Goal: Task Accomplishment & Management: Manage account settings

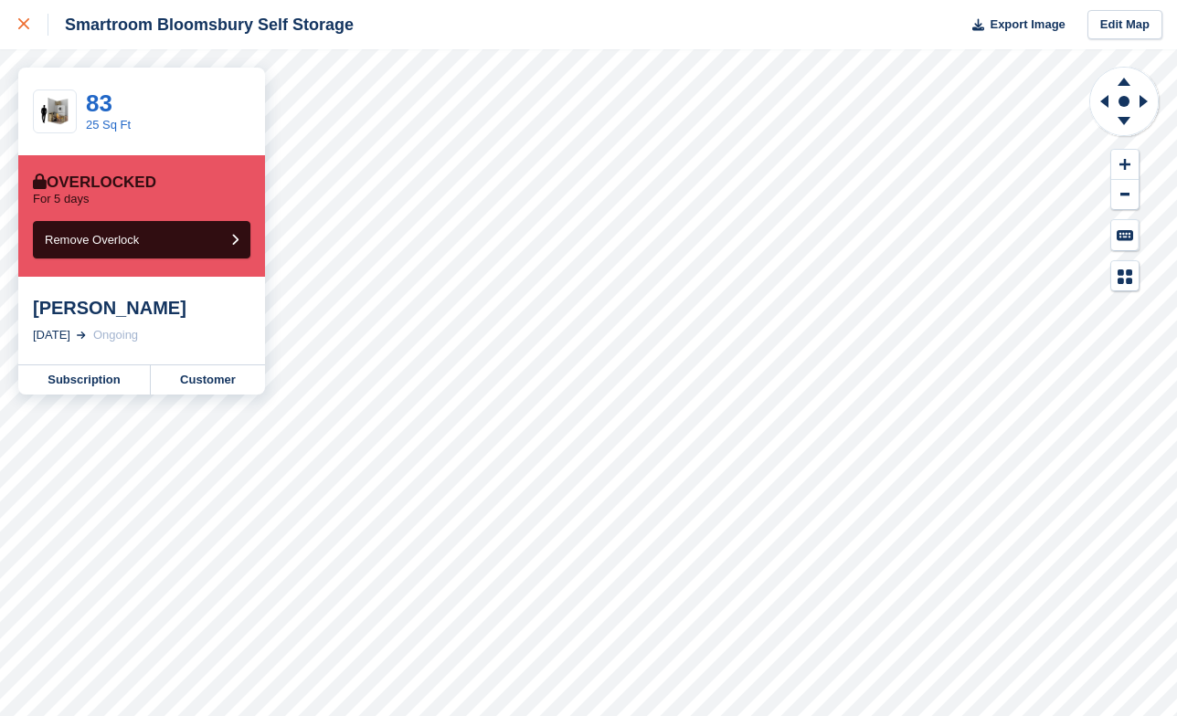
click at [22, 26] on icon at bounding box center [23, 23] width 11 height 11
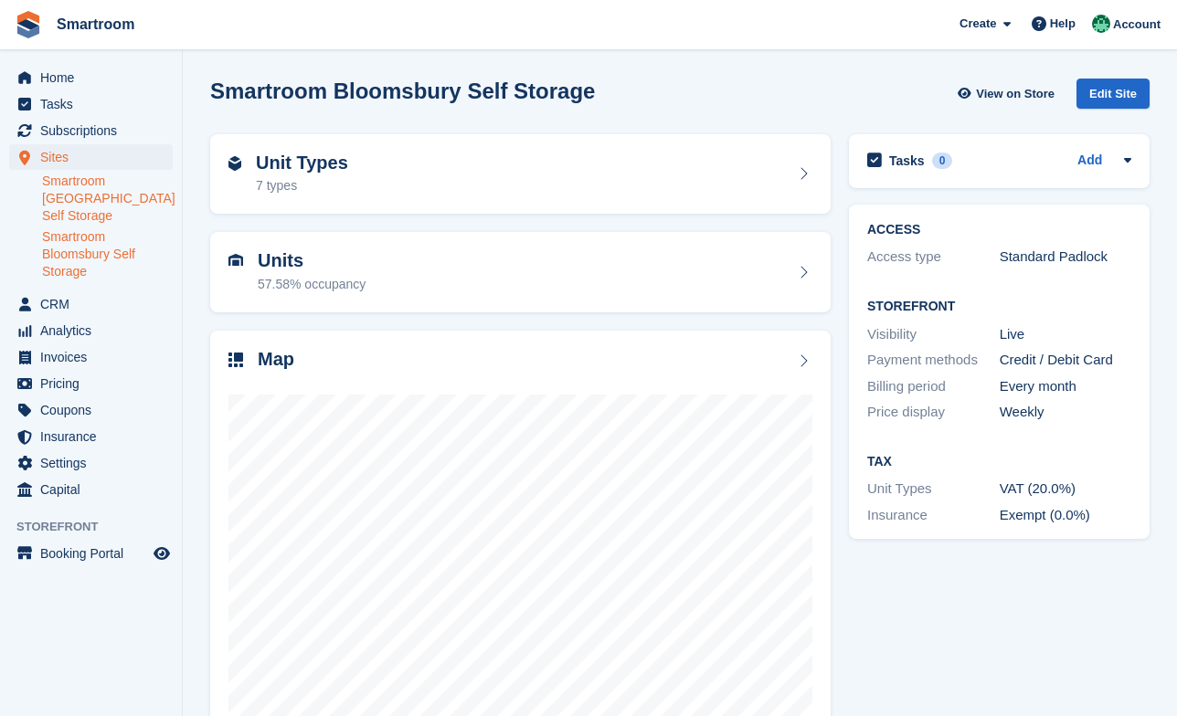
click at [106, 206] on link "Smartroom [GEOGRAPHIC_DATA] Self Storage" at bounding box center [107, 199] width 131 height 52
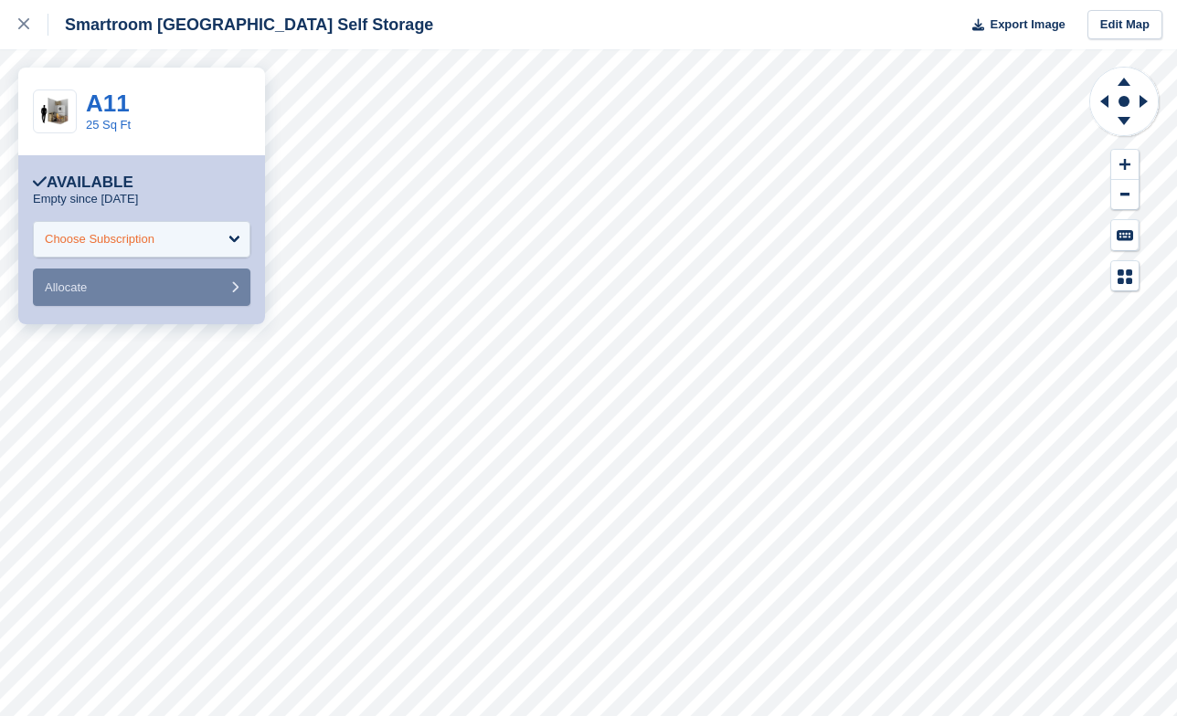
click at [166, 235] on div "Choose Subscription" at bounding box center [141, 239] width 217 height 37
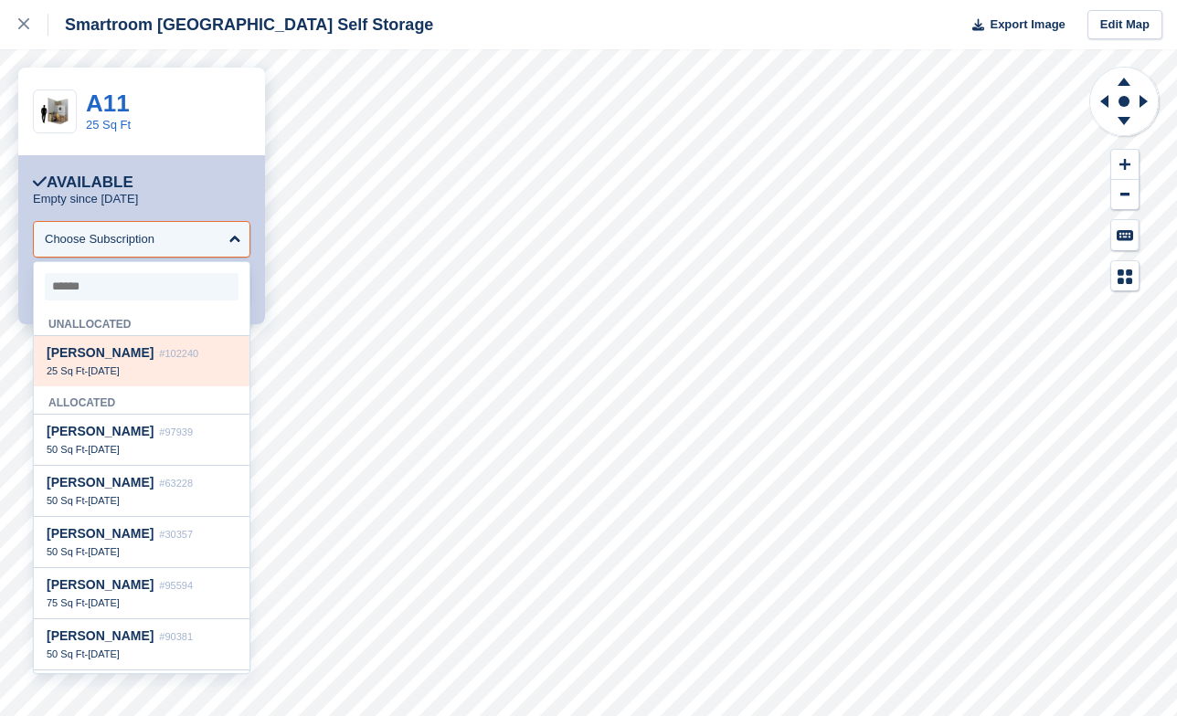
click at [153, 358] on span "[PERSON_NAME]" at bounding box center [100, 352] width 107 height 15
select select "******"
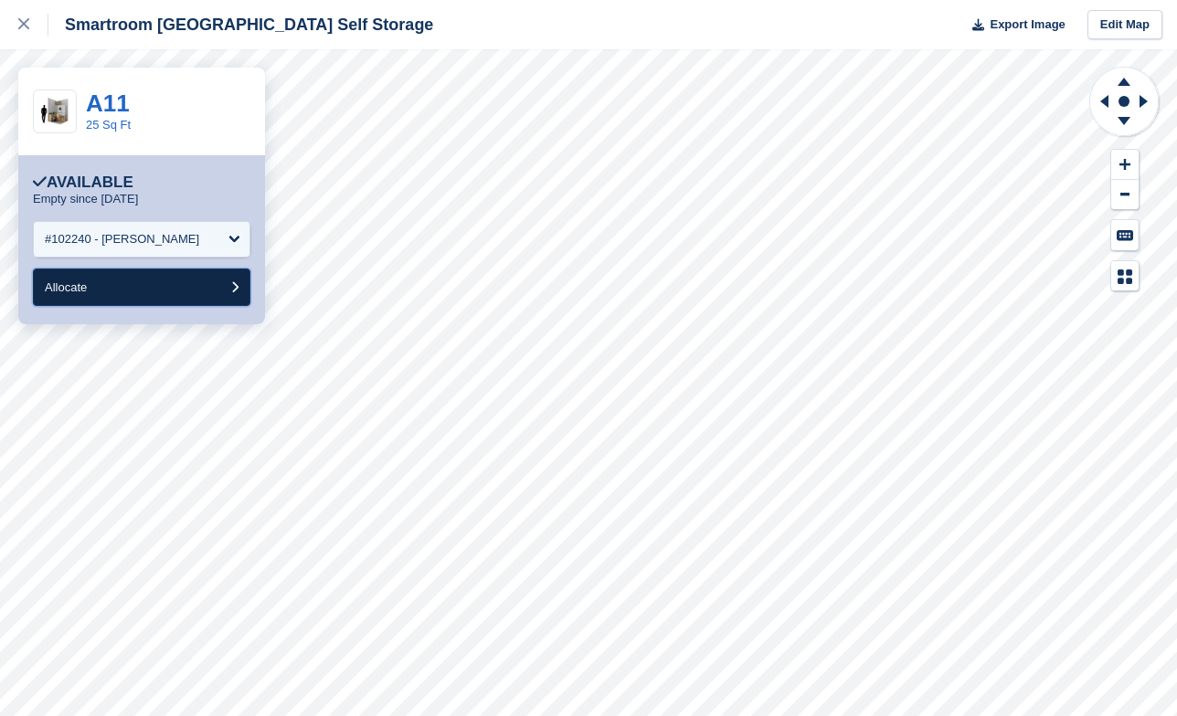
click at [152, 291] on button "Allocate" at bounding box center [141, 287] width 217 height 37
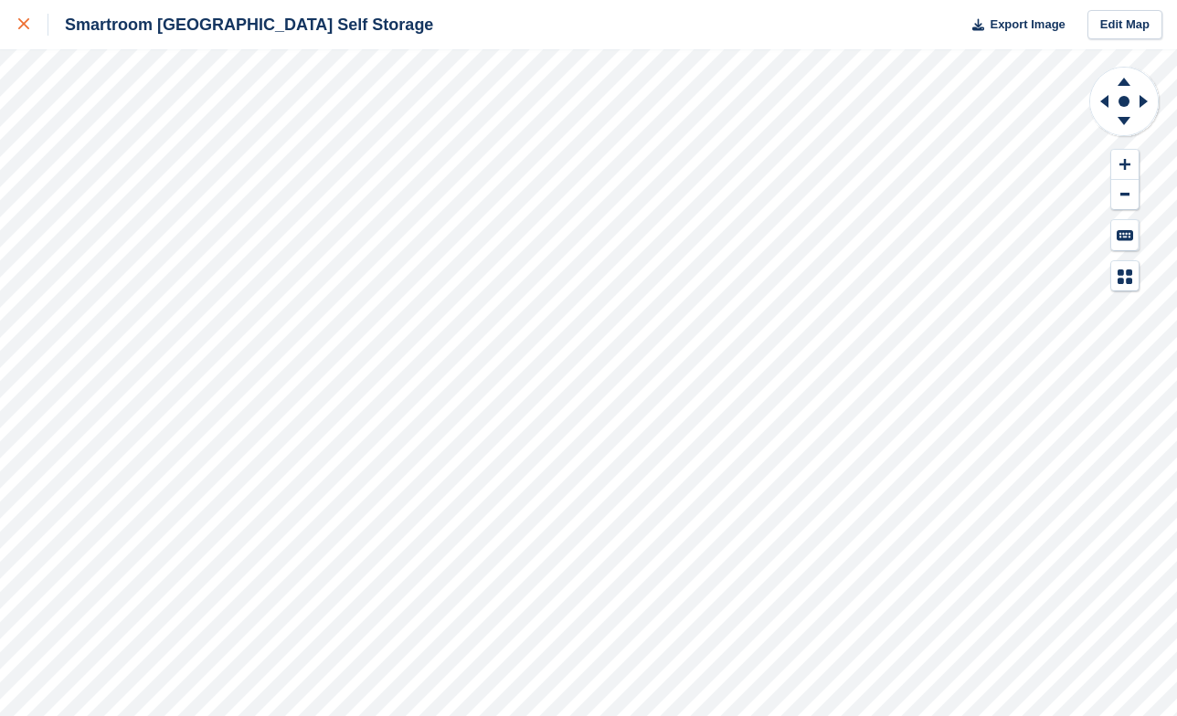
click at [26, 26] on icon at bounding box center [23, 23] width 11 height 11
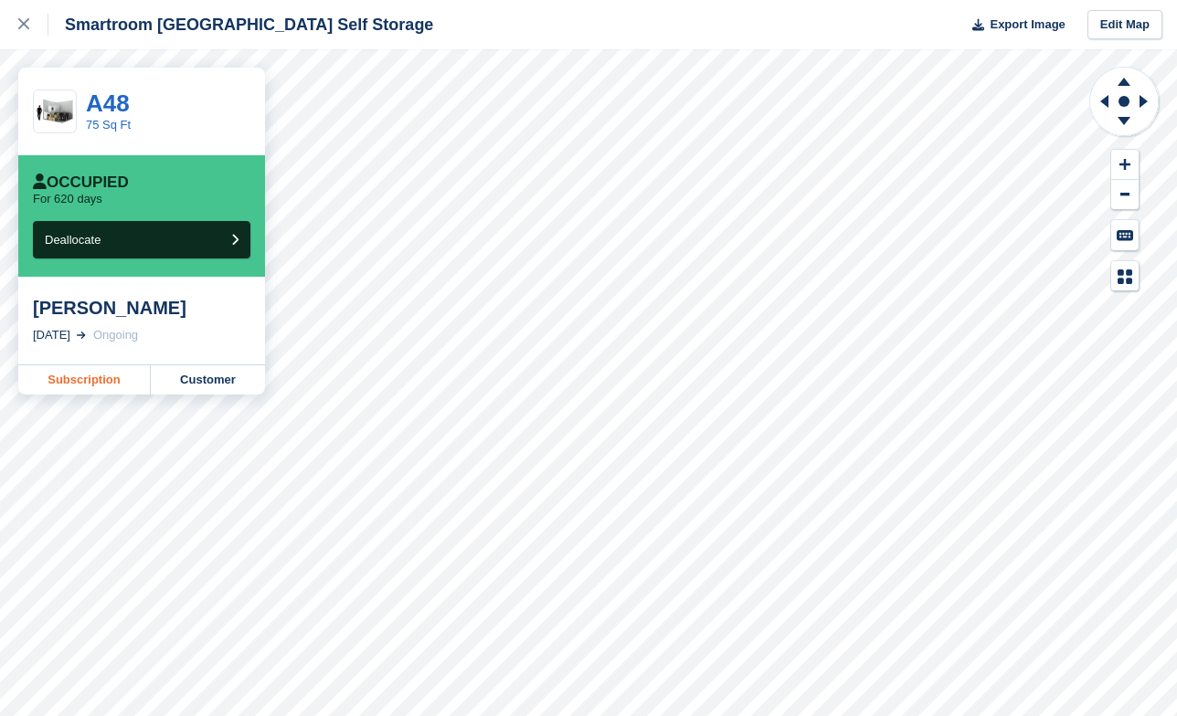
click at [109, 377] on link "Subscription" at bounding box center [84, 379] width 132 height 29
click at [80, 378] on link "Subscription" at bounding box center [84, 379] width 132 height 29
click at [24, 28] on icon at bounding box center [23, 23] width 11 height 11
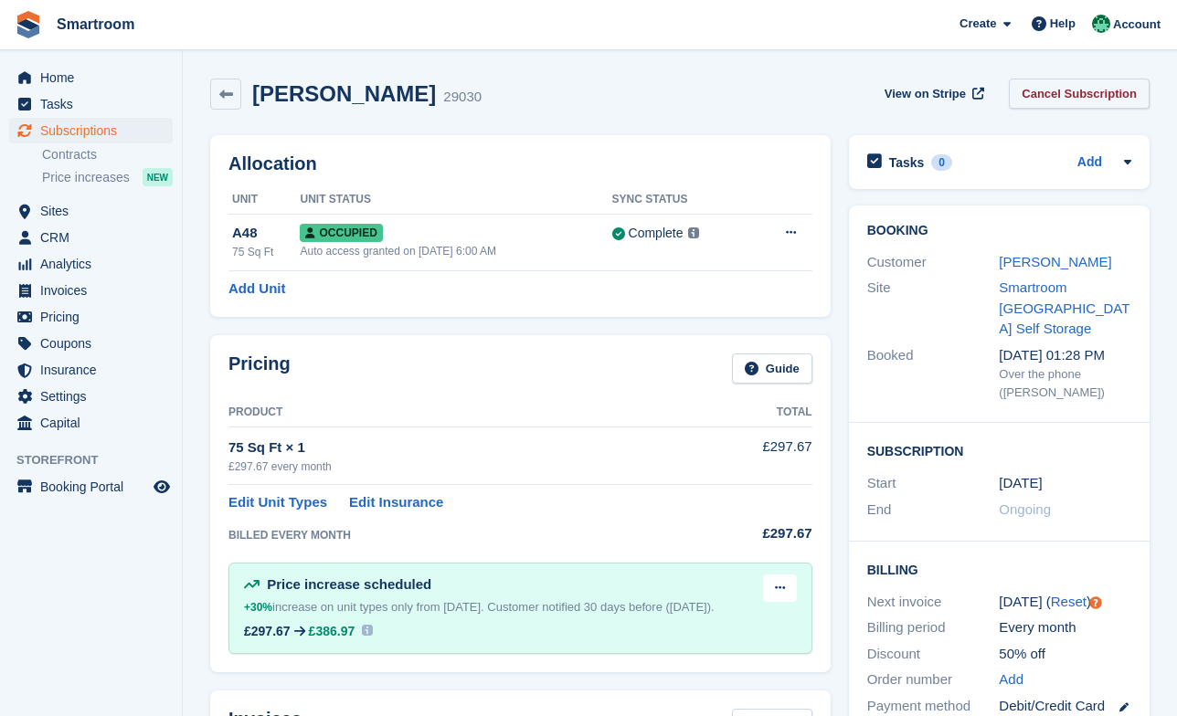
click at [1063, 97] on link "Cancel Subscription" at bounding box center [1079, 94] width 141 height 30
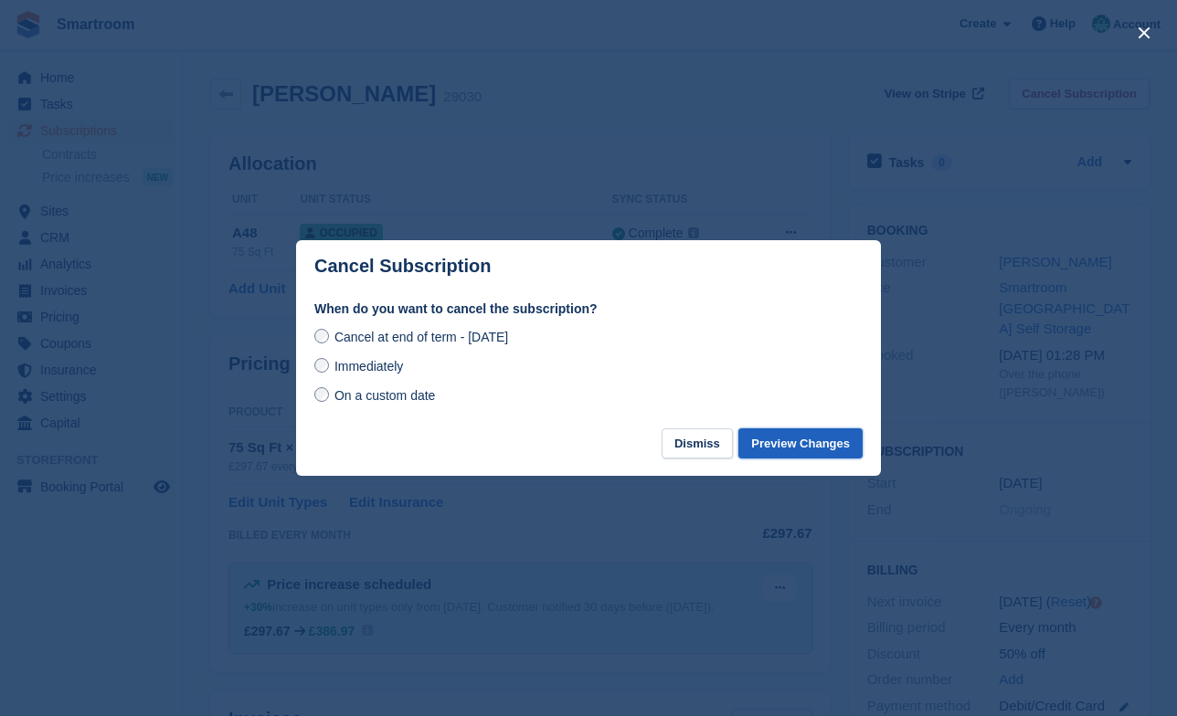
click at [777, 444] on button "Preview Changes" at bounding box center [800, 443] width 124 height 30
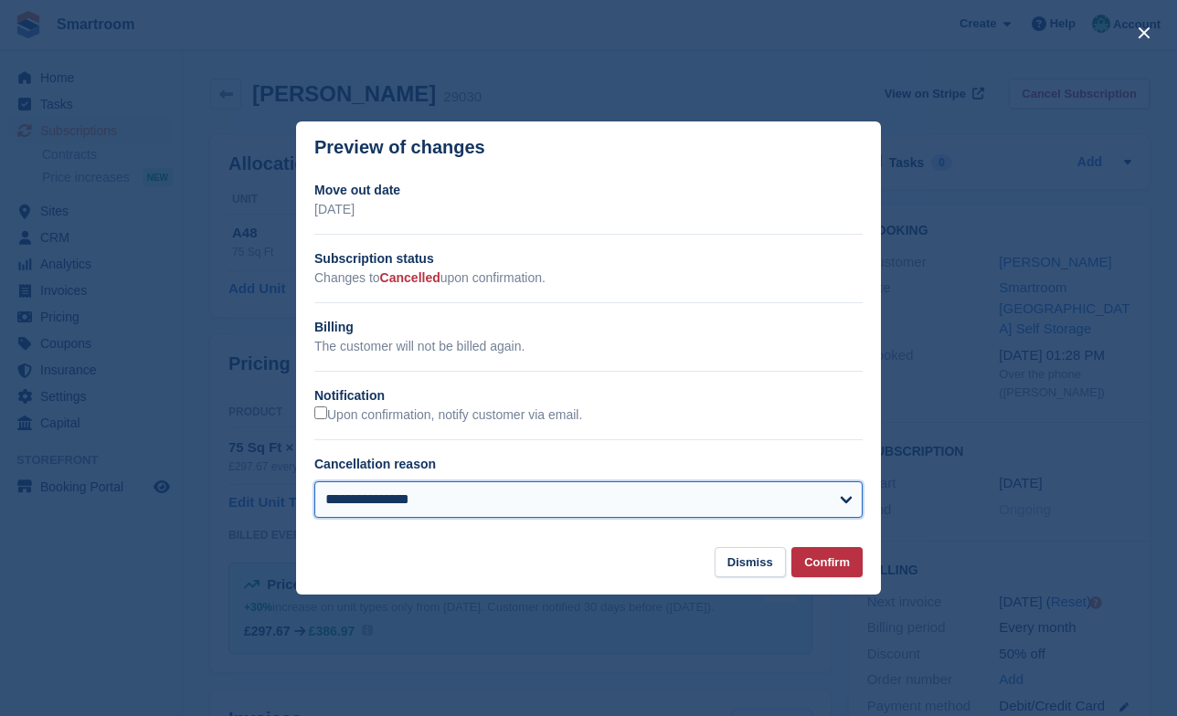
click at [314, 481] on select "**********" at bounding box center [588, 499] width 548 height 37
select select "**********"
click option "**********" at bounding box center [0, 0] width 0 height 0
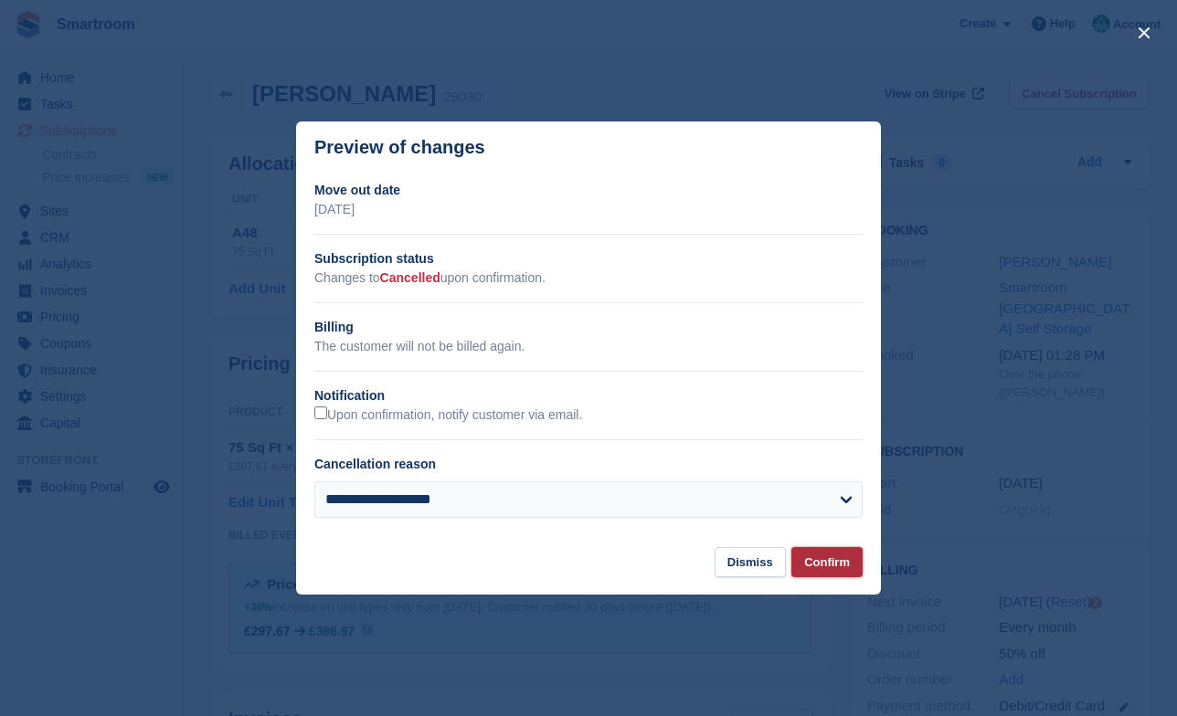
click at [837, 564] on button "Confirm" at bounding box center [826, 562] width 71 height 30
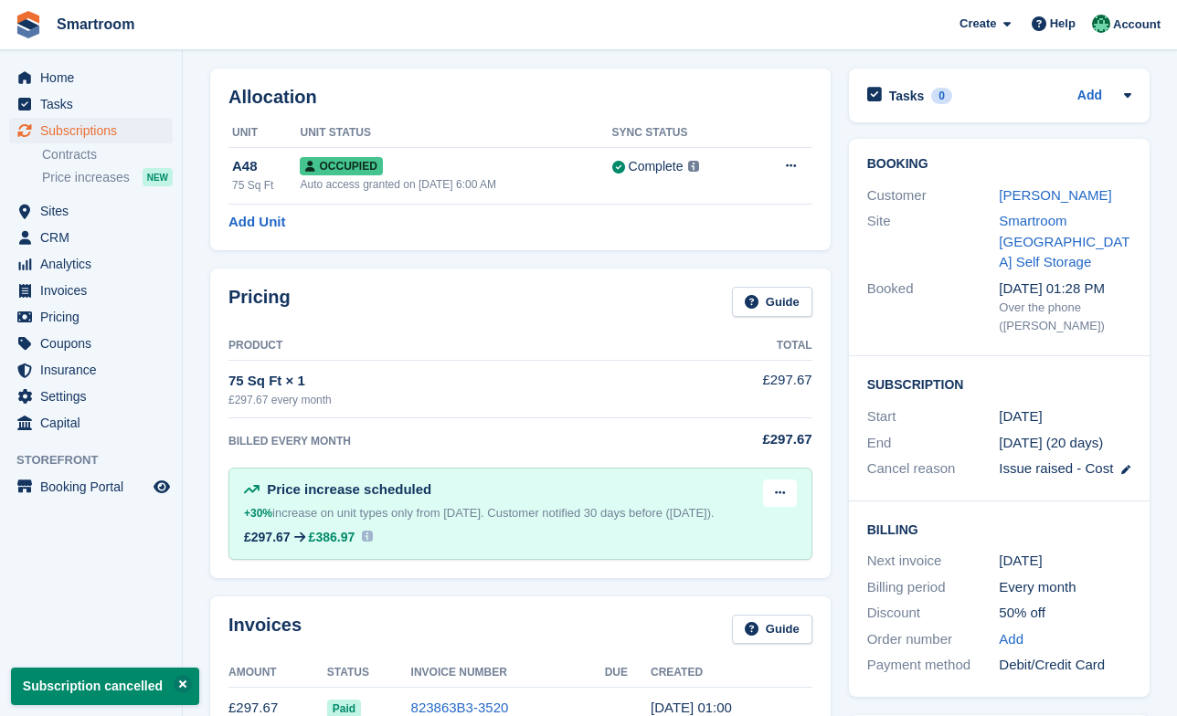
scroll to position [71, 0]
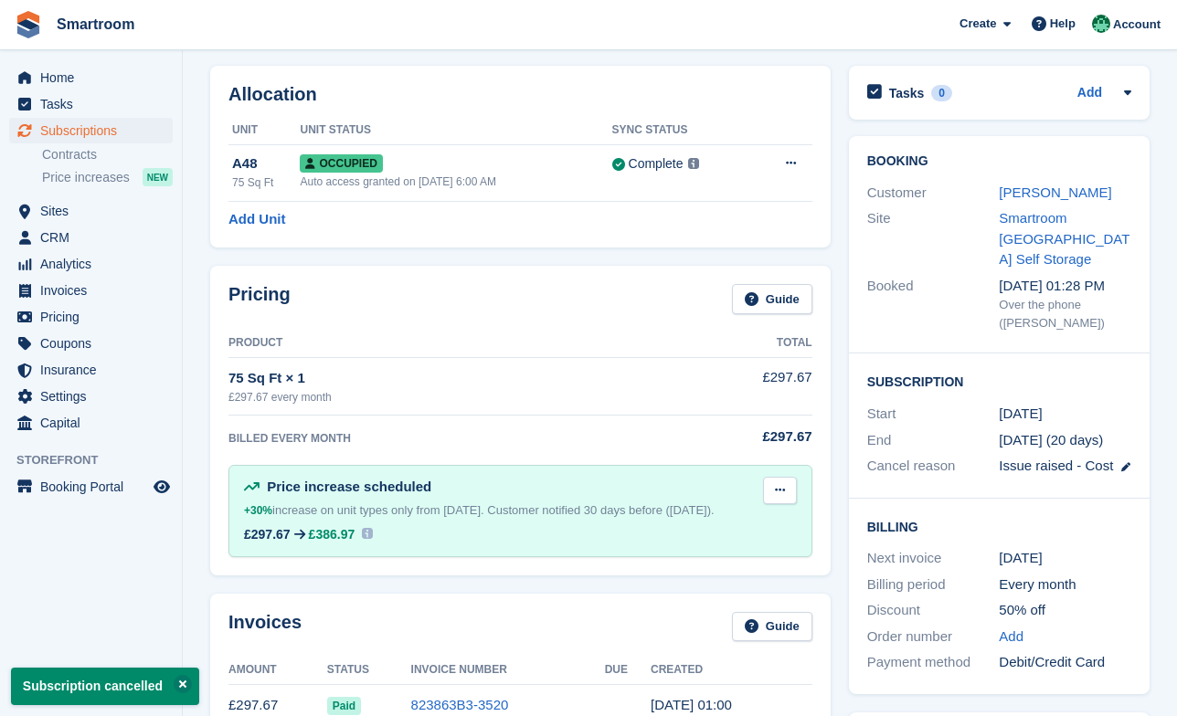
click at [787, 490] on button at bounding box center [780, 490] width 34 height 27
click at [711, 570] on p "Delete next increase" at bounding box center [708, 566] width 159 height 24
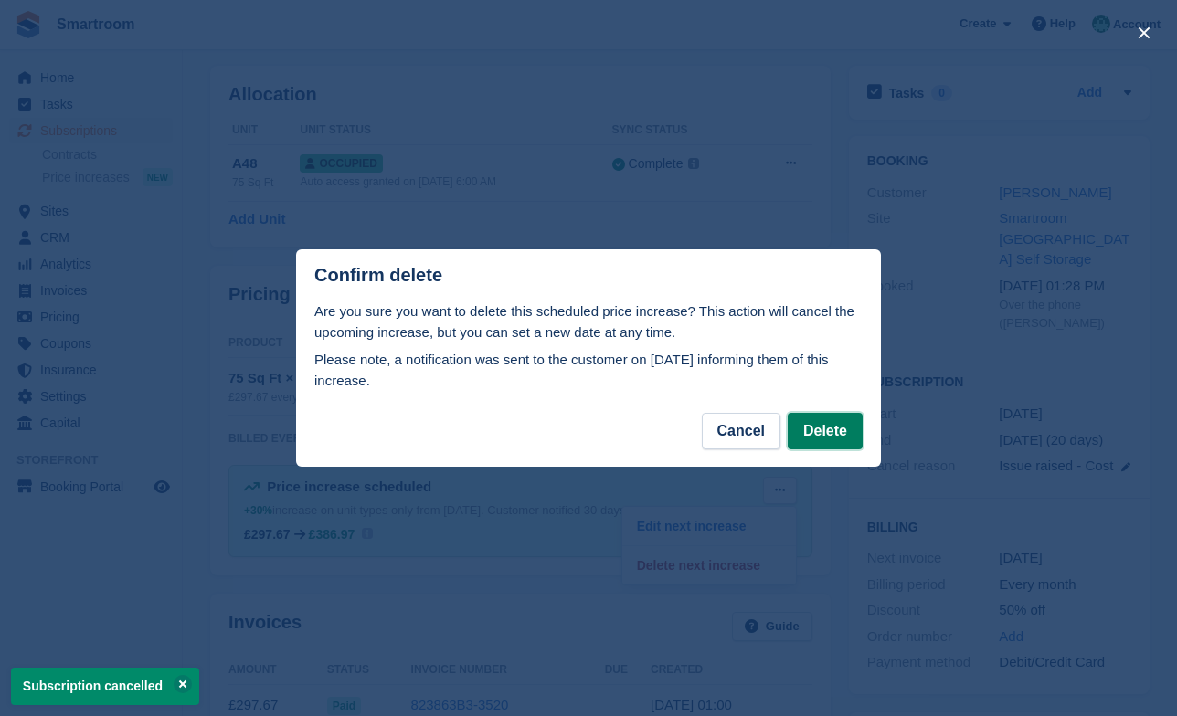
click at [825, 434] on button "Delete" at bounding box center [825, 431] width 75 height 37
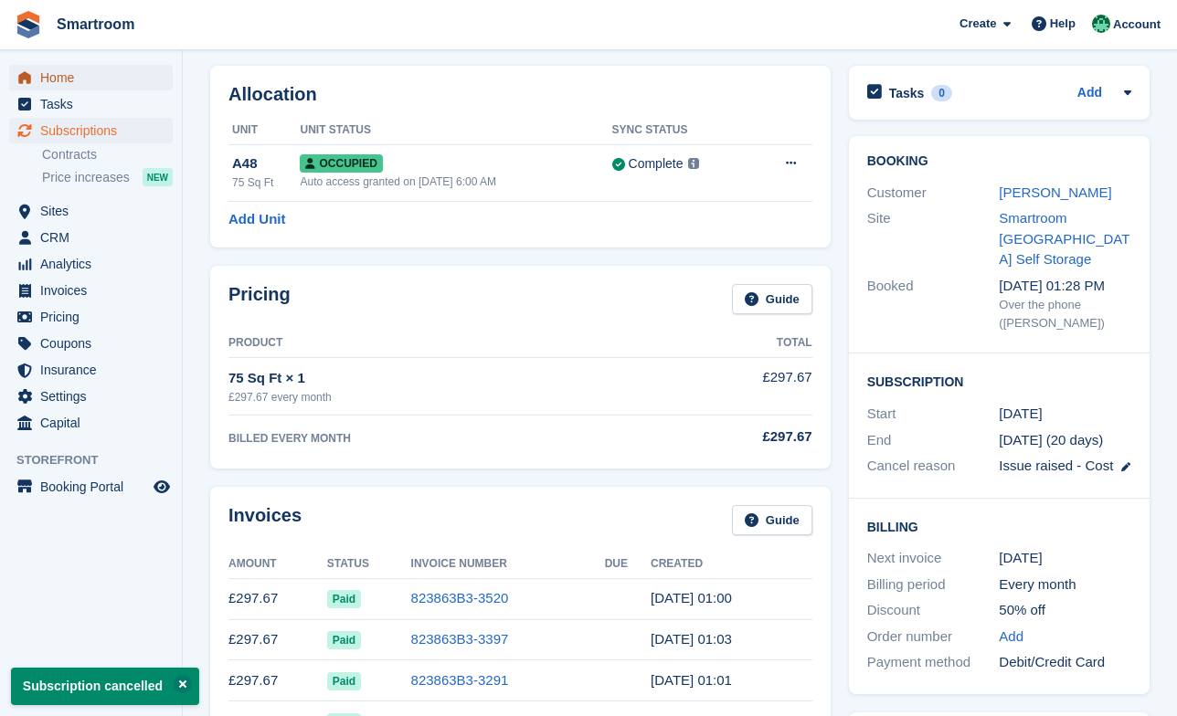
click at [61, 77] on span "Home" at bounding box center [95, 78] width 110 height 26
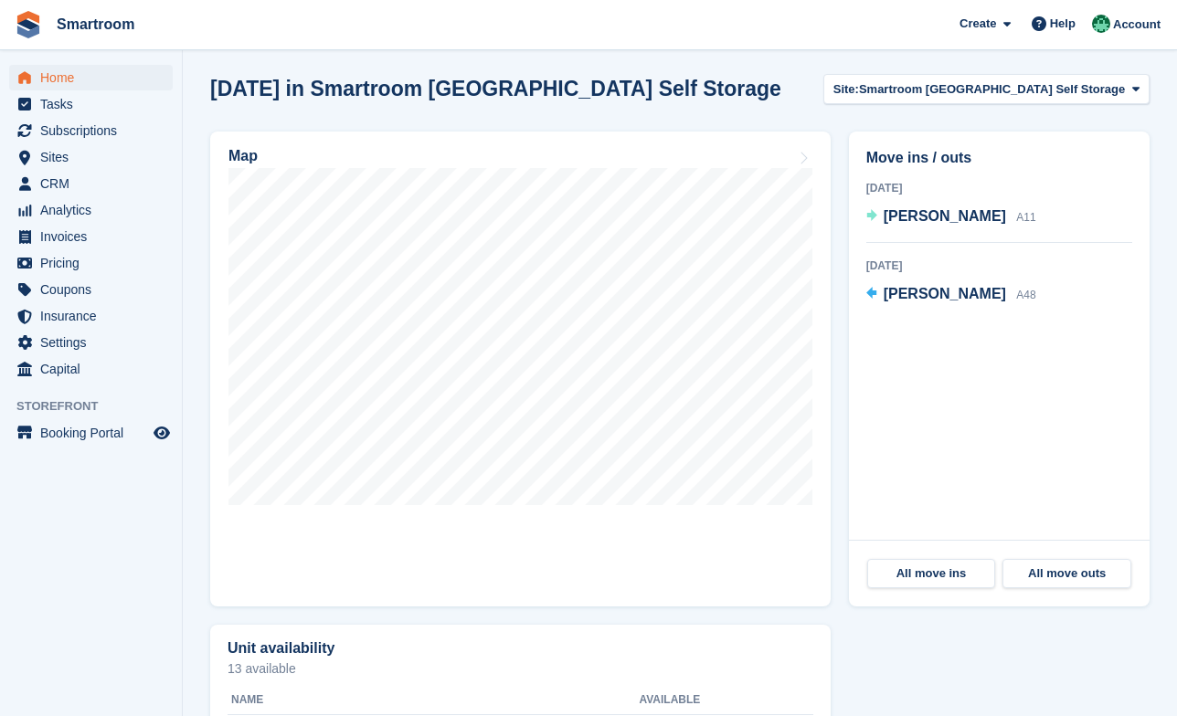
scroll to position [502, 0]
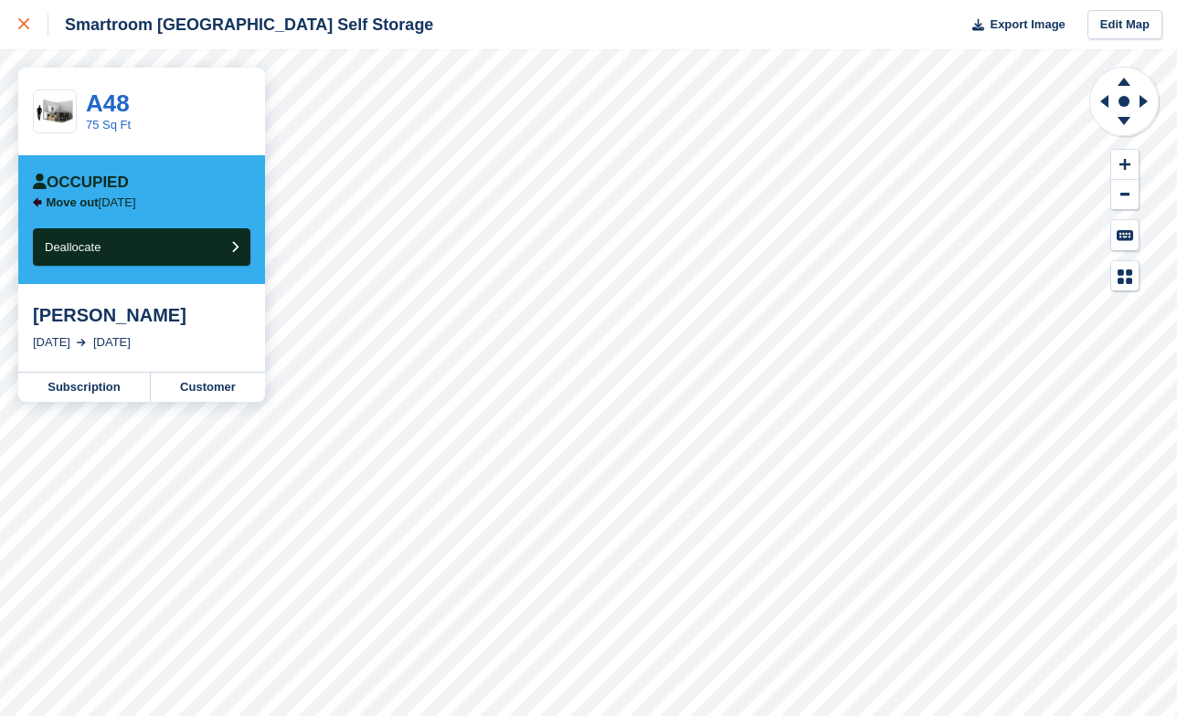
click at [22, 31] on div at bounding box center [33, 25] width 30 height 22
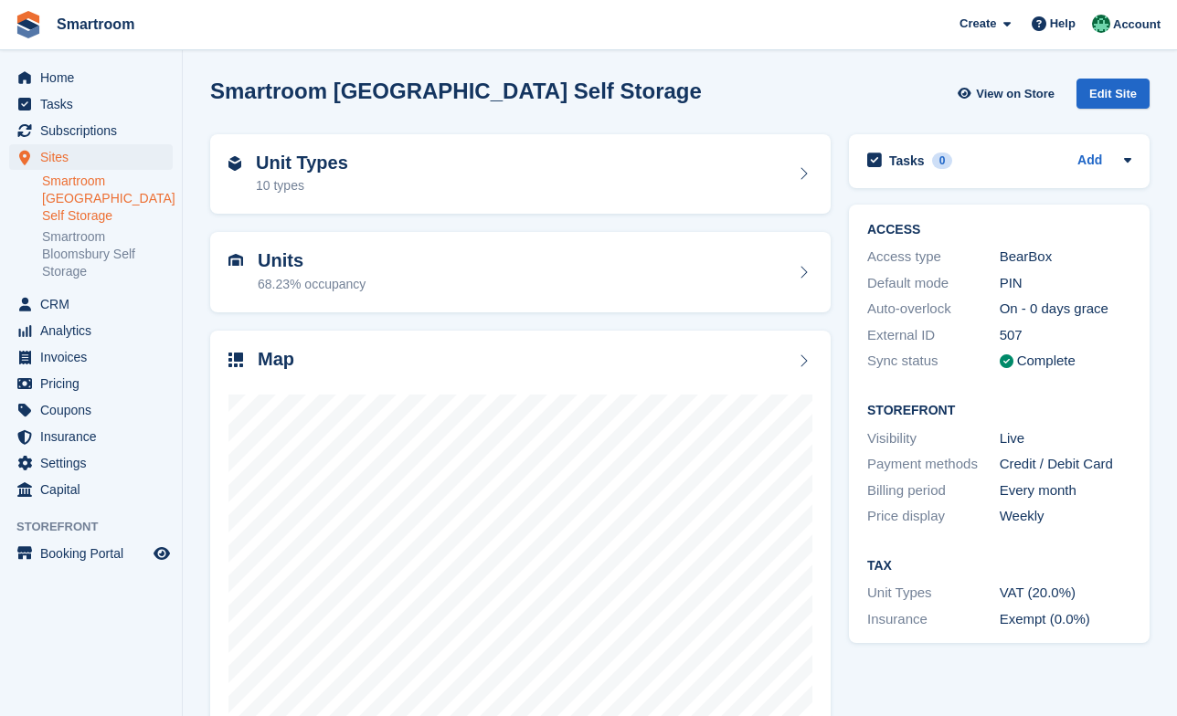
scroll to position [63, 0]
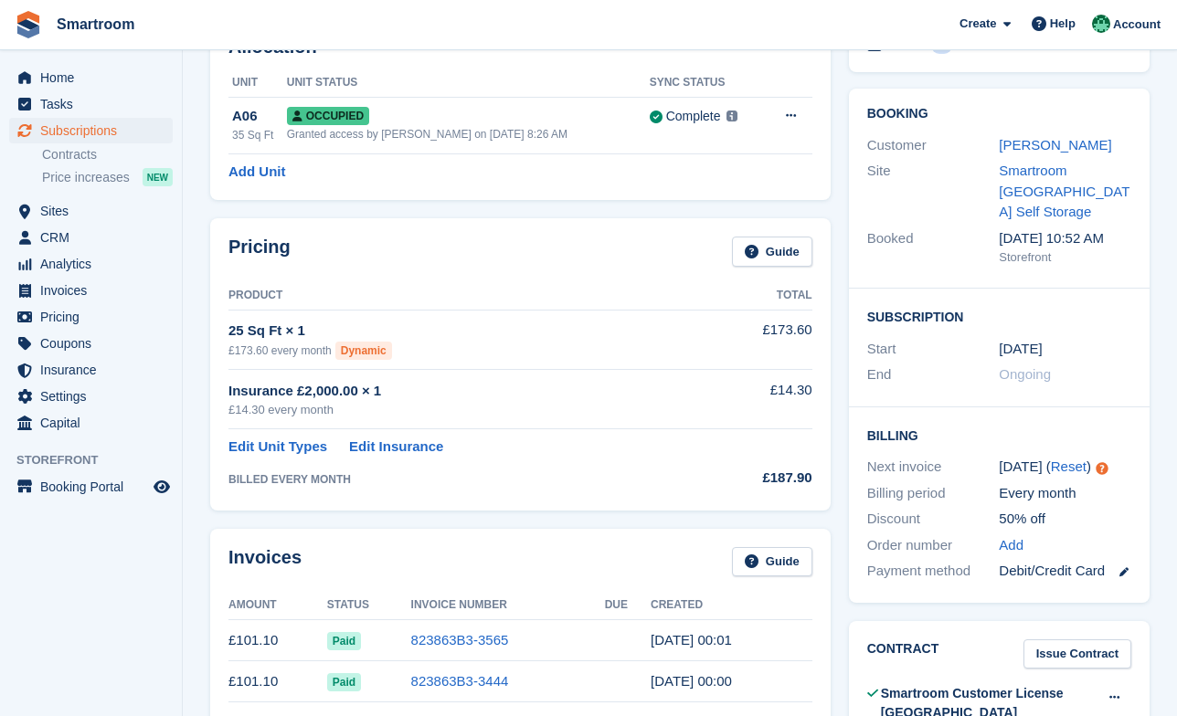
scroll to position [119, 0]
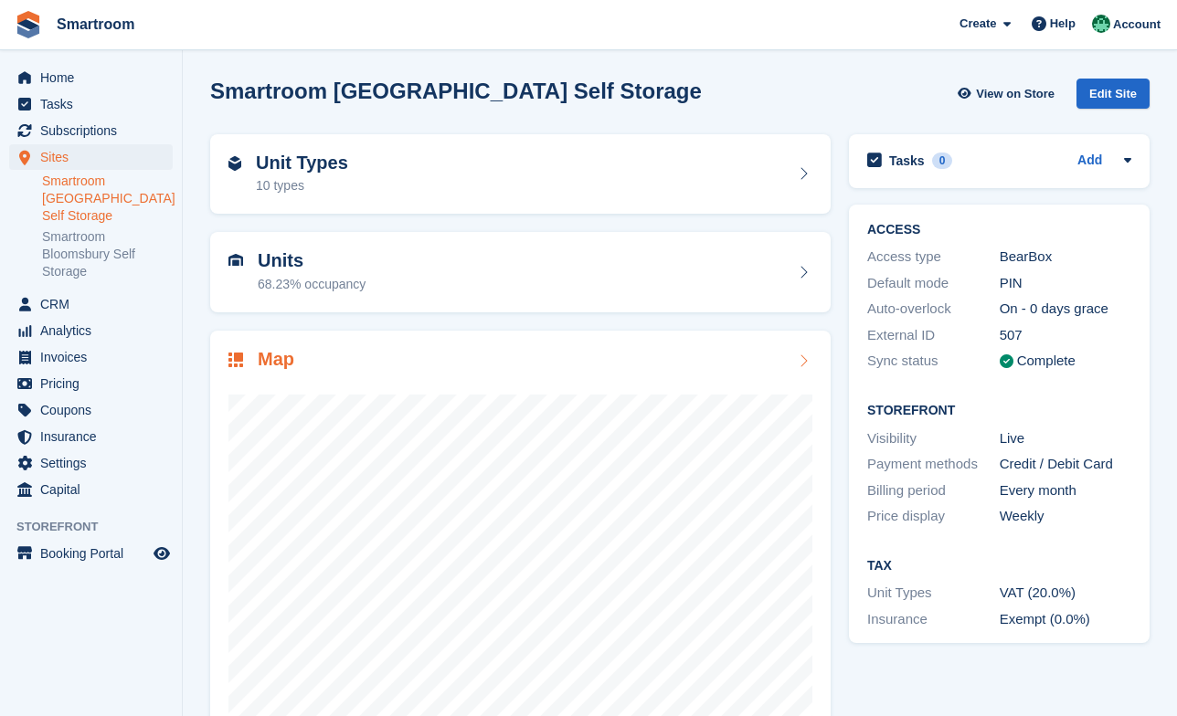
click at [333, 364] on div "Map" at bounding box center [520, 361] width 584 height 25
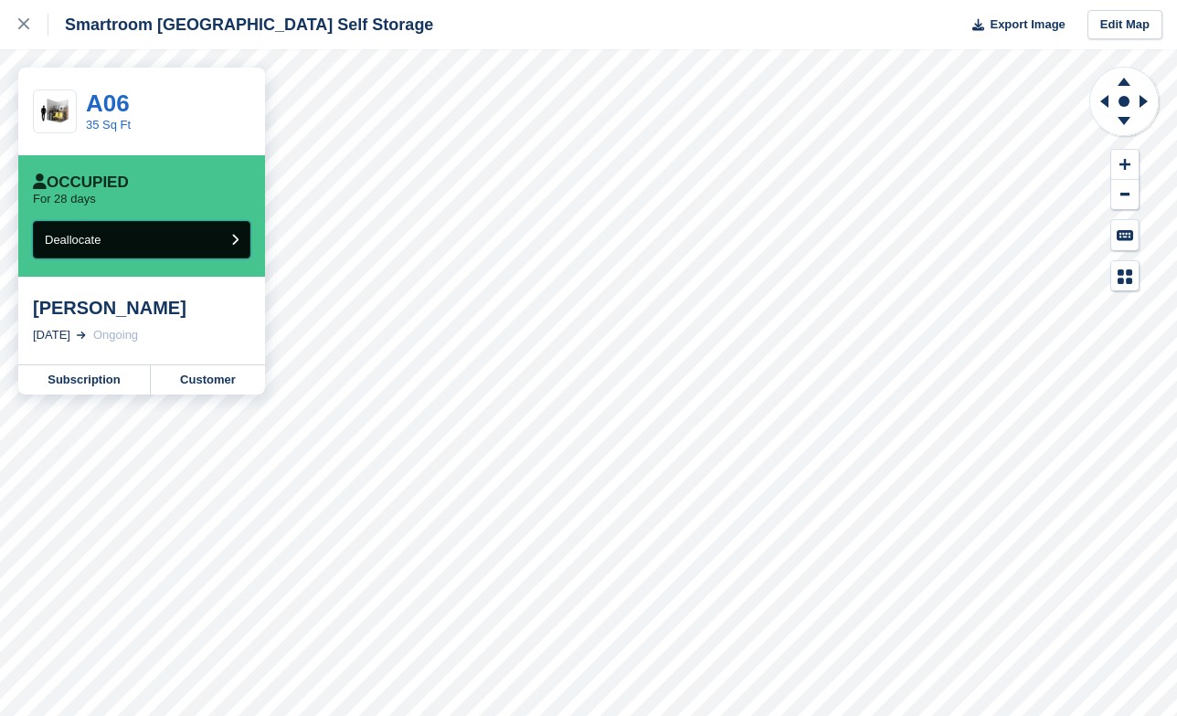
click at [115, 246] on button "Deallocate" at bounding box center [141, 239] width 217 height 37
click at [96, 385] on link "Subscription" at bounding box center [84, 379] width 132 height 29
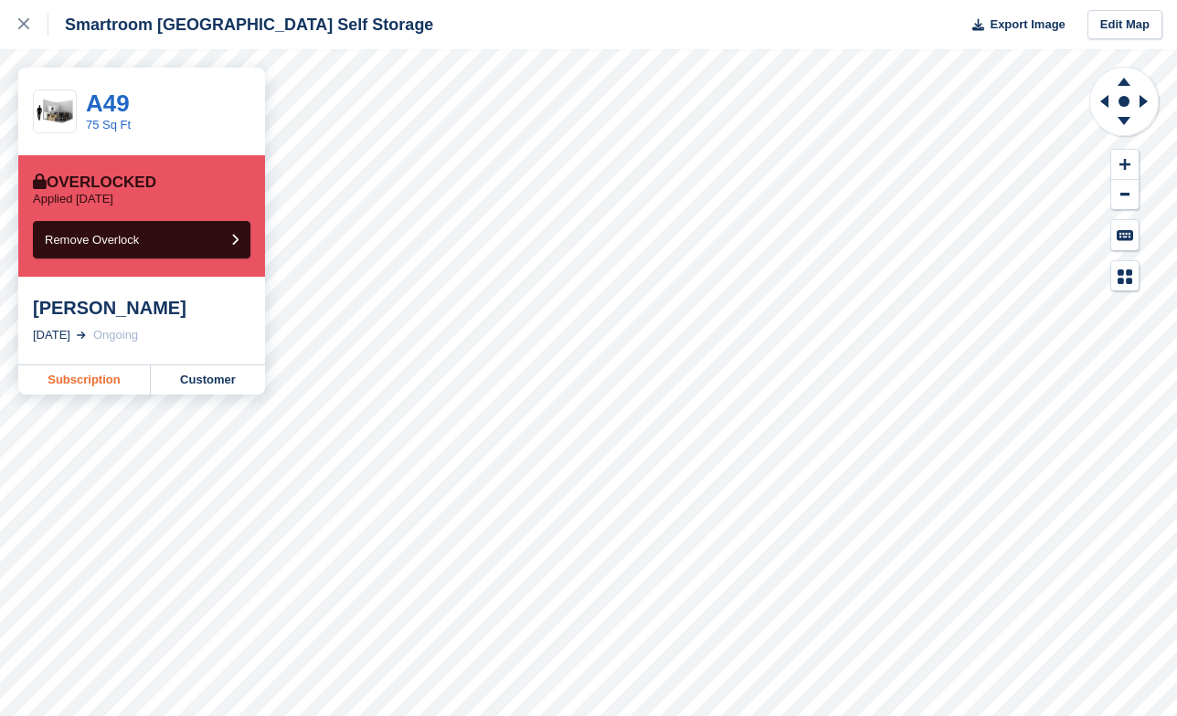
click at [66, 381] on link "Subscription" at bounding box center [84, 379] width 132 height 29
click at [24, 34] on div at bounding box center [33, 25] width 30 height 22
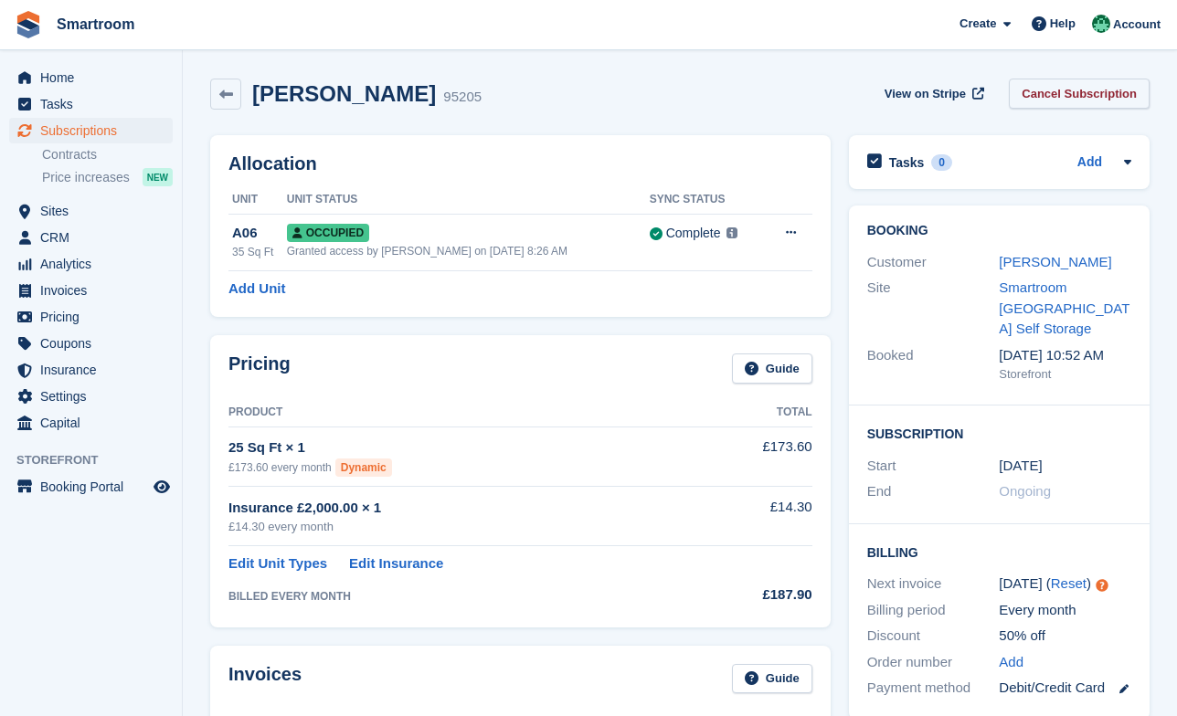
click at [1076, 90] on link "Cancel Subscription" at bounding box center [1079, 94] width 141 height 30
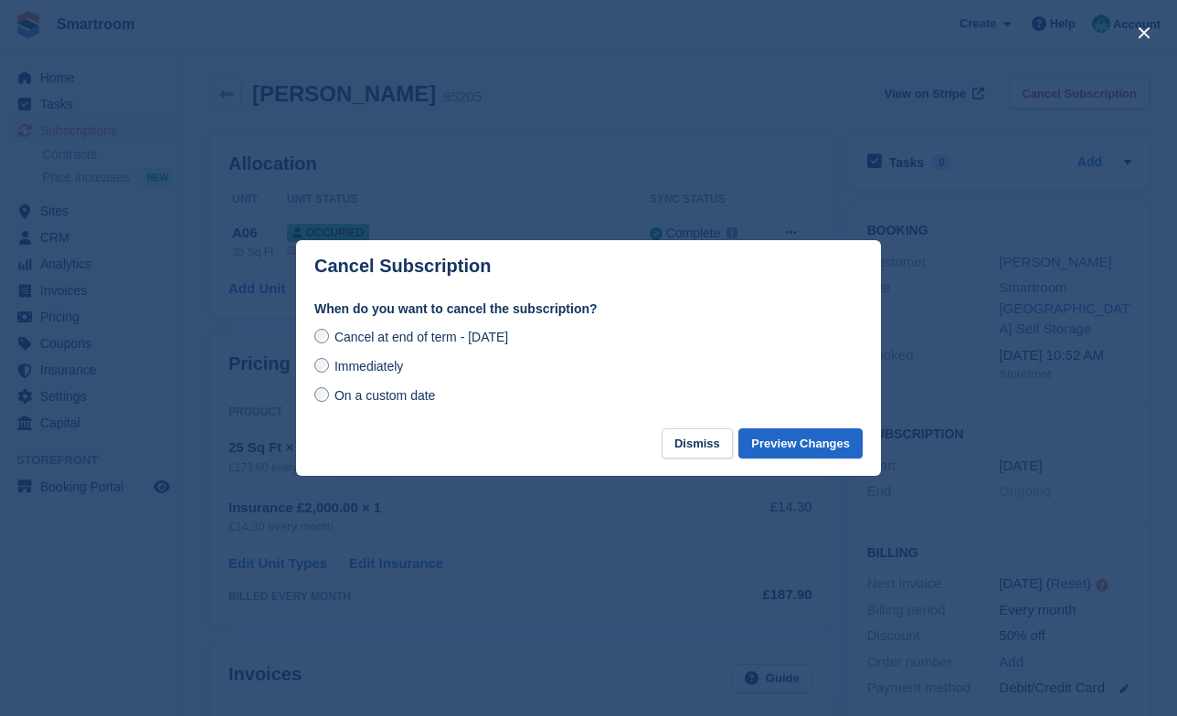
click at [393, 400] on span "On a custom date" at bounding box center [384, 395] width 101 height 15
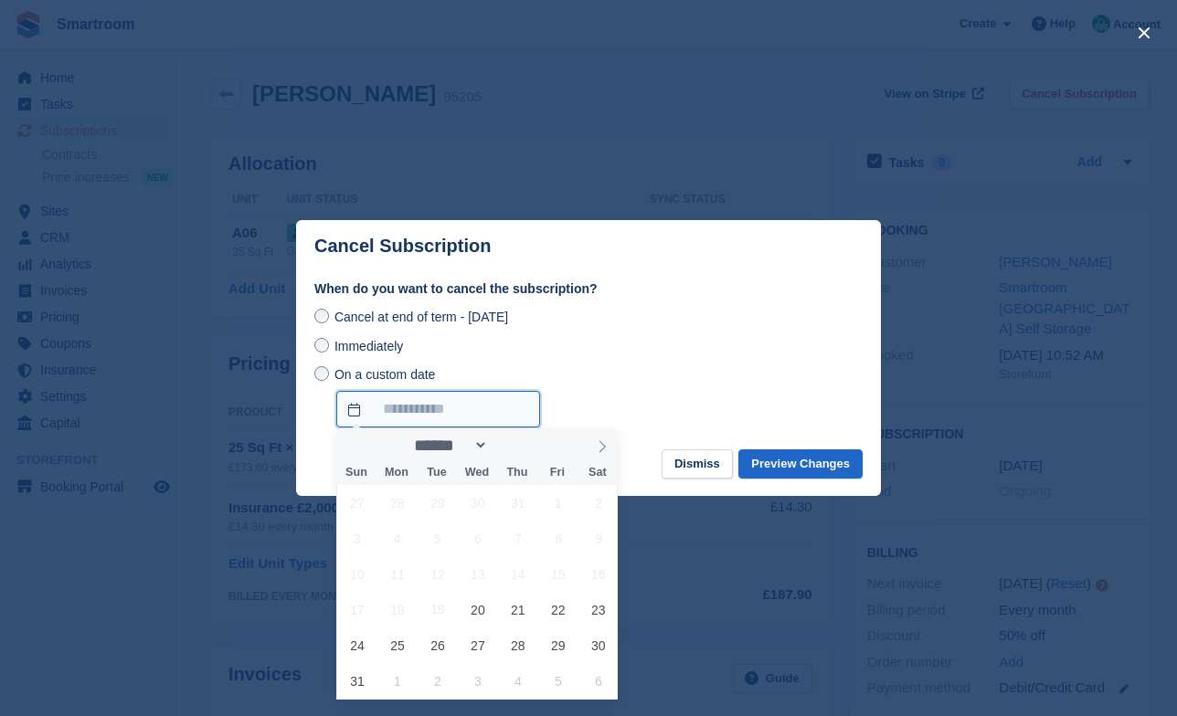
click at [441, 406] on input "On a custom date" at bounding box center [438, 409] width 204 height 37
click at [397, 648] on span "25" at bounding box center [397, 646] width 36 height 36
type input "**********"
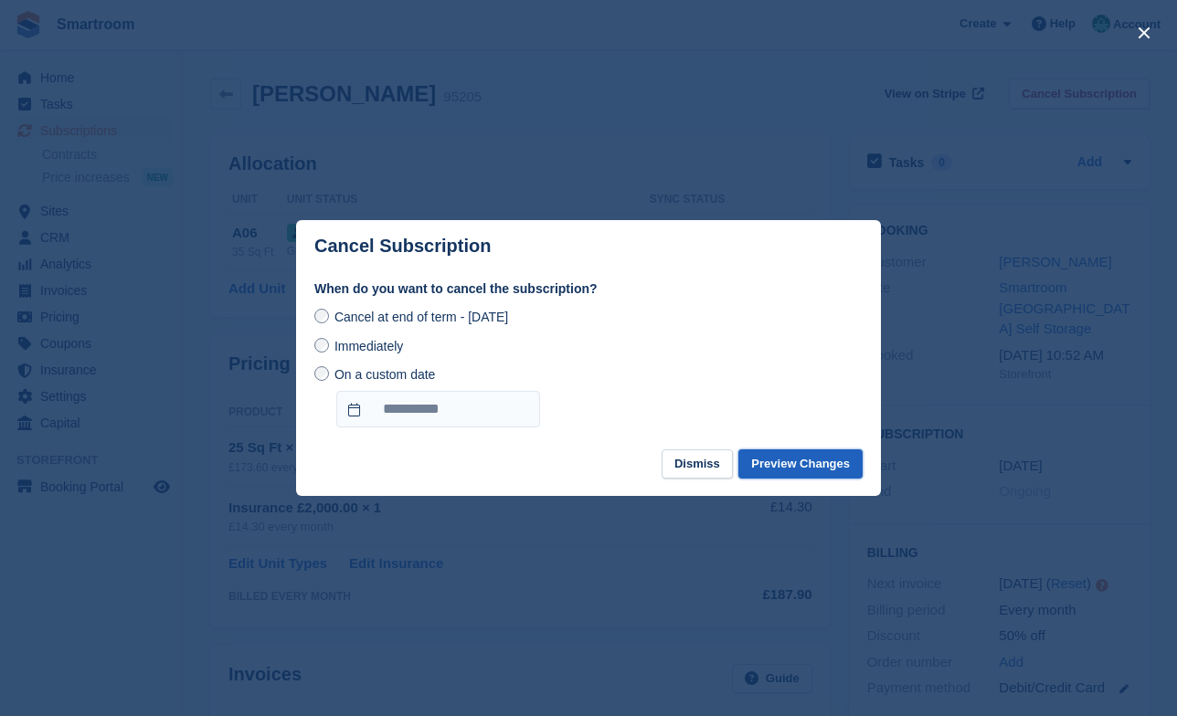
click at [800, 471] on button "Preview Changes" at bounding box center [800, 464] width 124 height 30
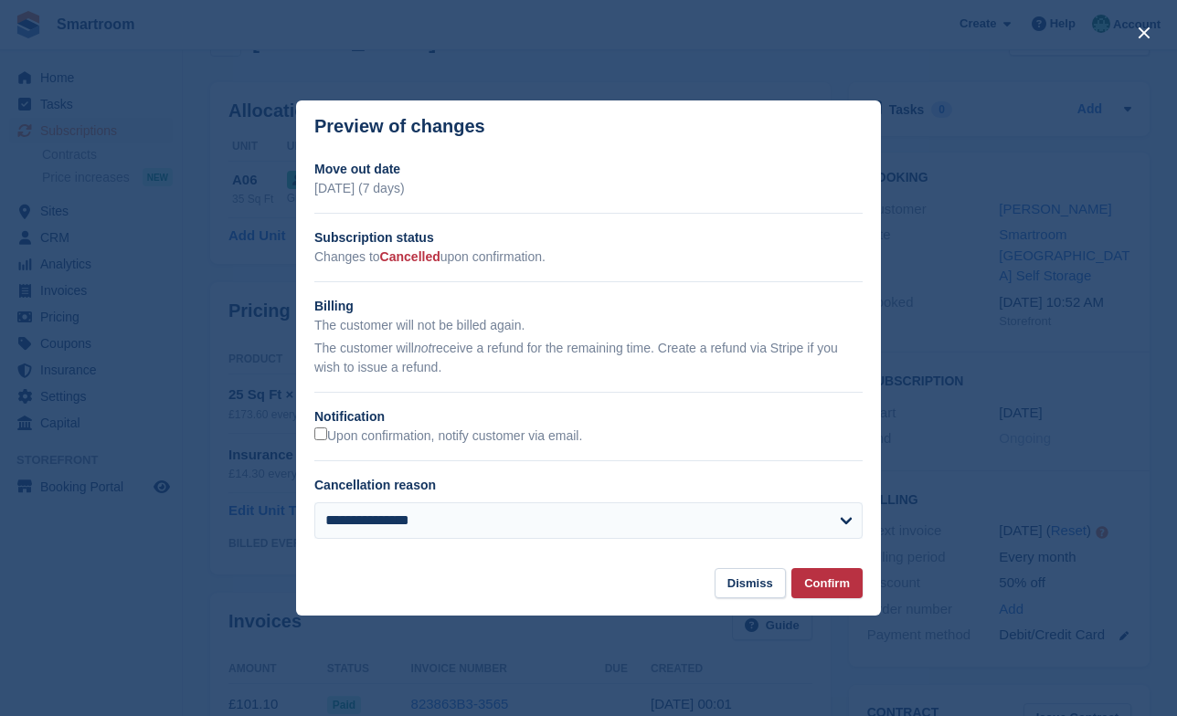
scroll to position [77, 0]
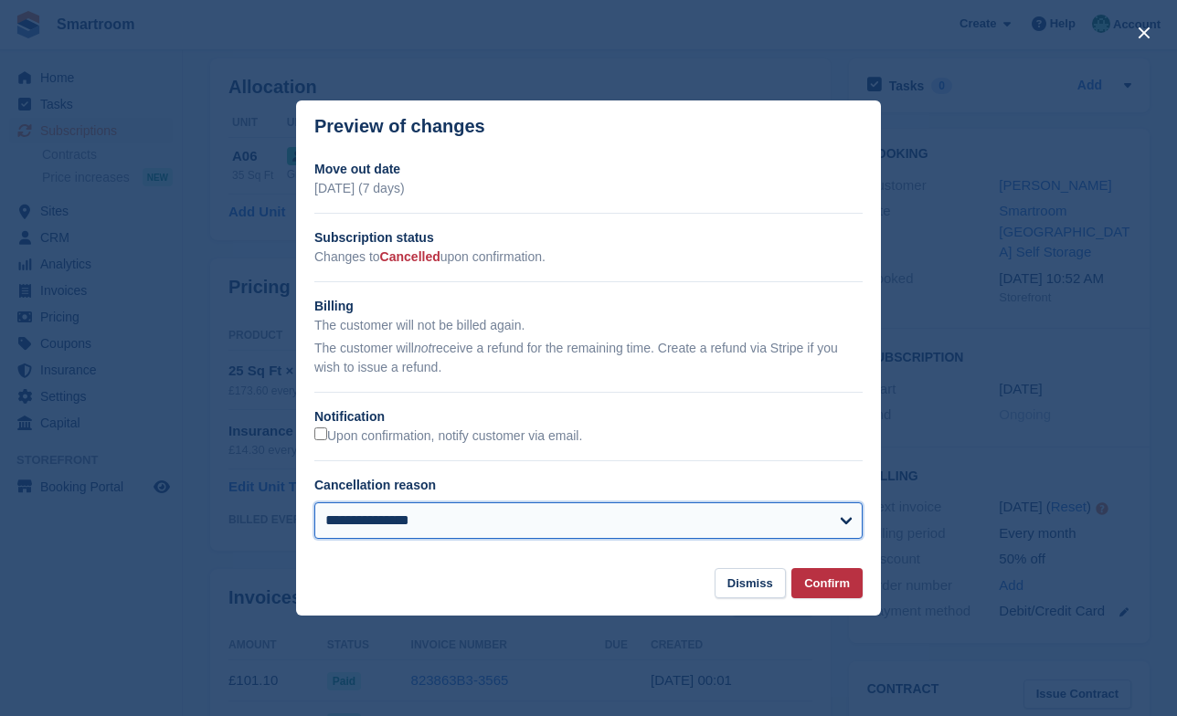
click at [314, 502] on select "**********" at bounding box center [588, 520] width 548 height 37
select select "**********"
click option "**********" at bounding box center [0, 0] width 0 height 0
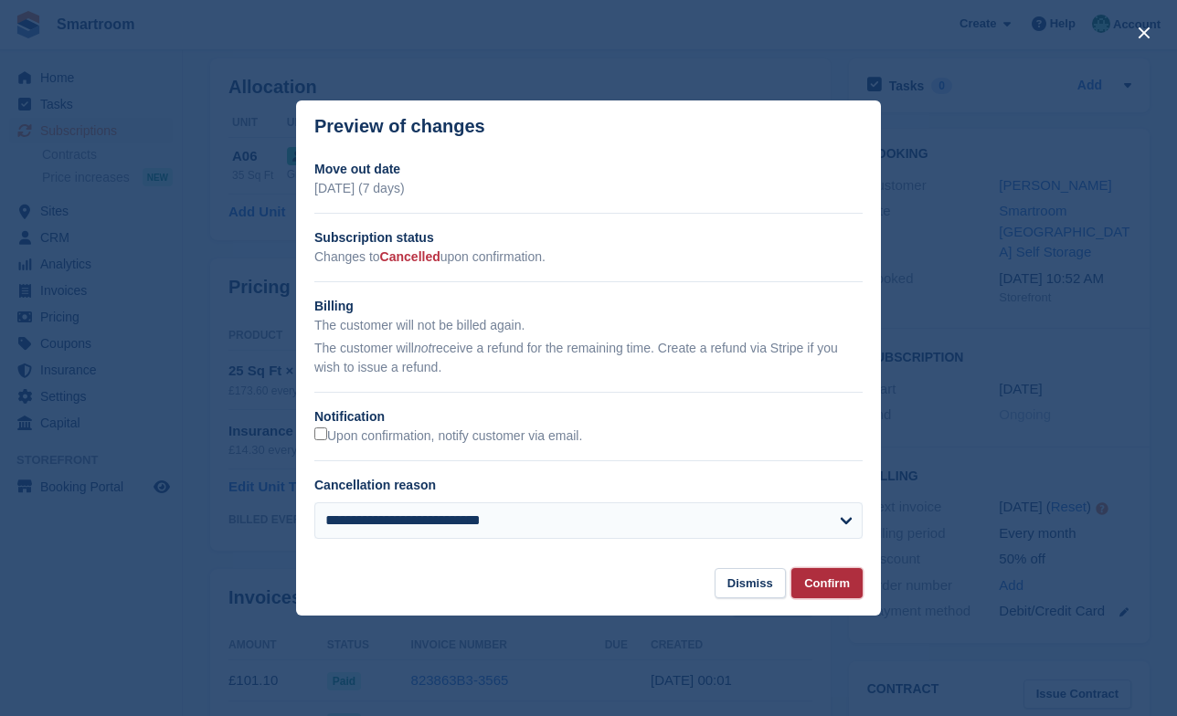
click at [826, 587] on button "Confirm" at bounding box center [826, 583] width 71 height 30
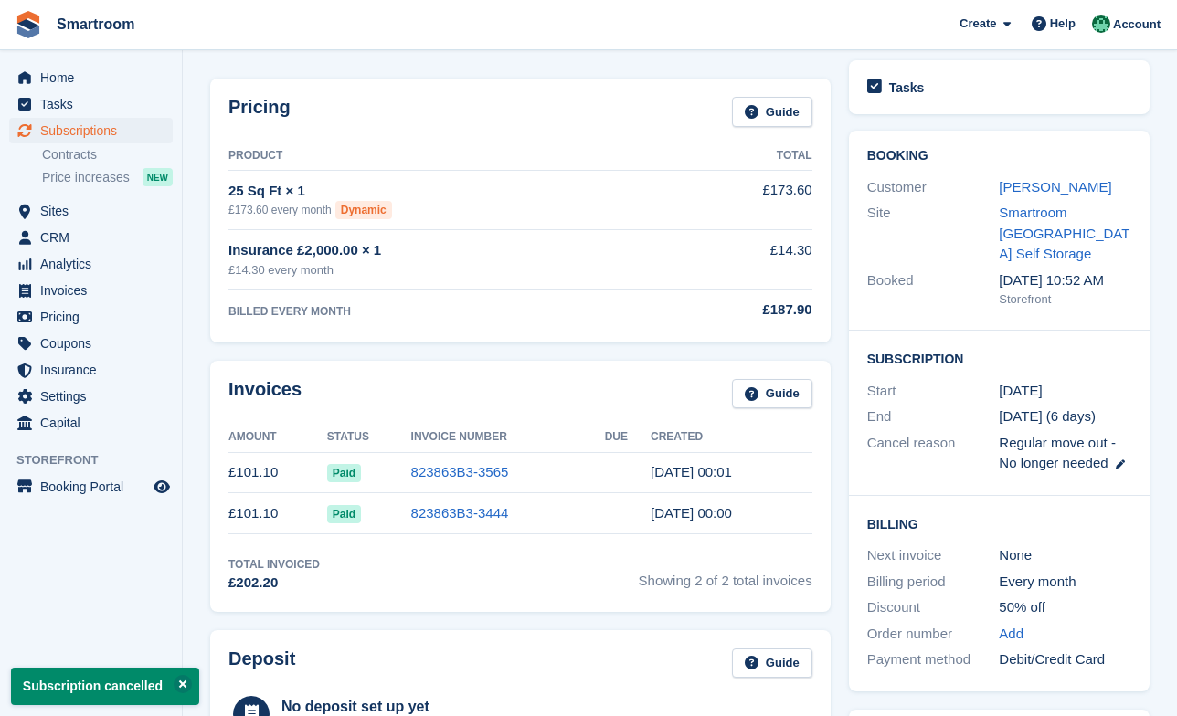
scroll to position [0, 0]
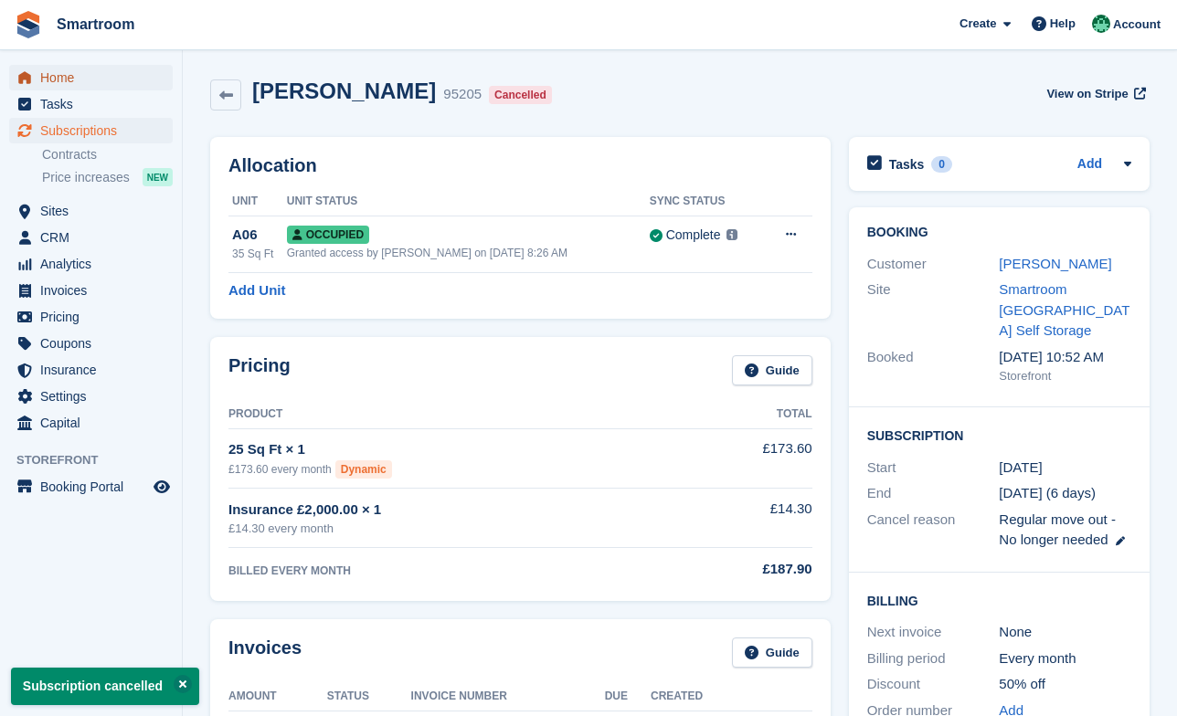
click at [79, 76] on span "Home" at bounding box center [95, 78] width 110 height 26
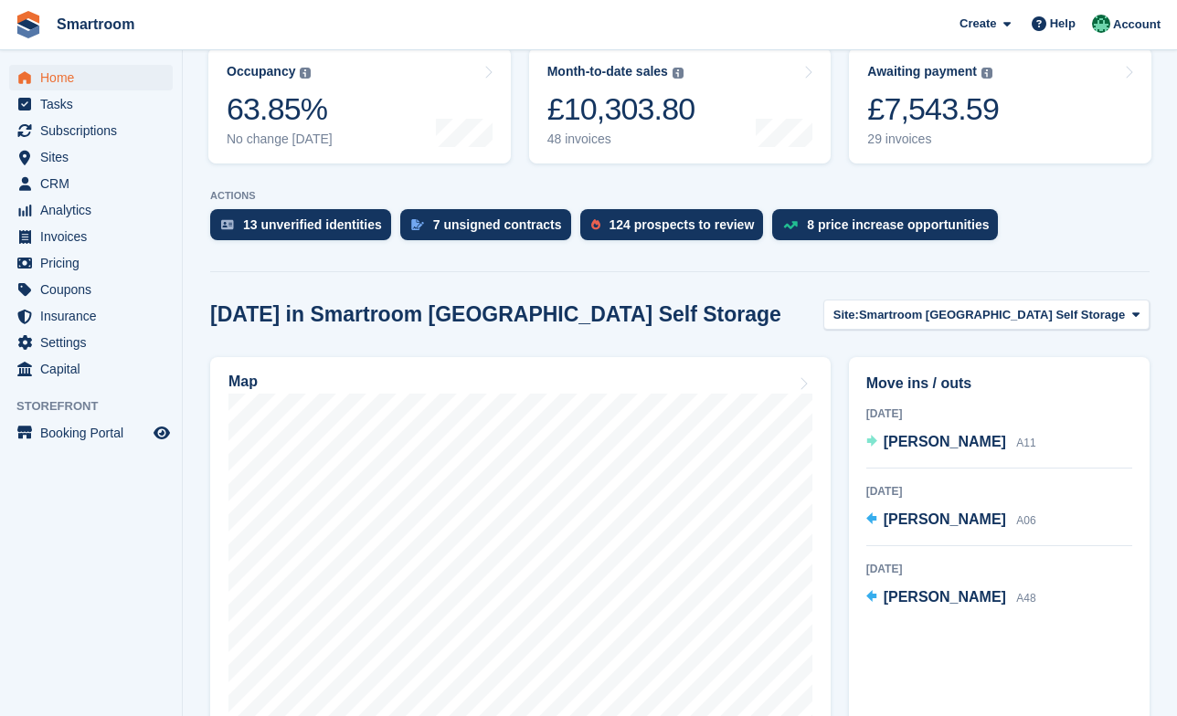
scroll to position [292, 0]
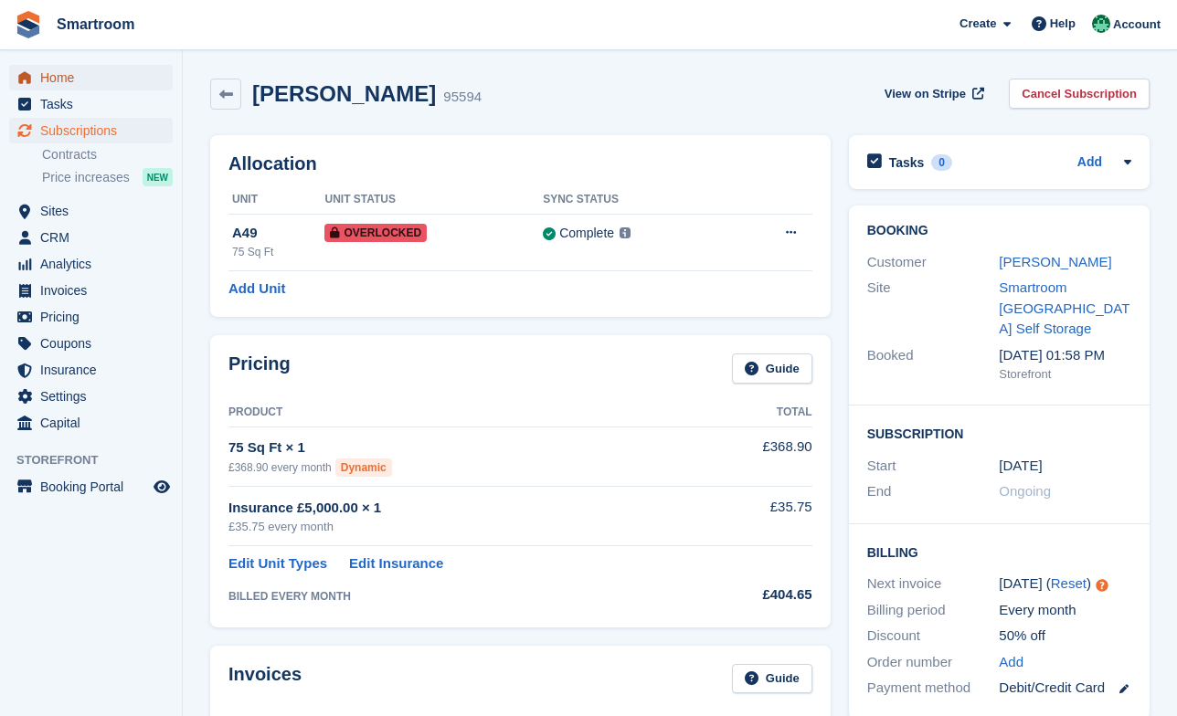
click at [82, 82] on span "Home" at bounding box center [95, 78] width 110 height 26
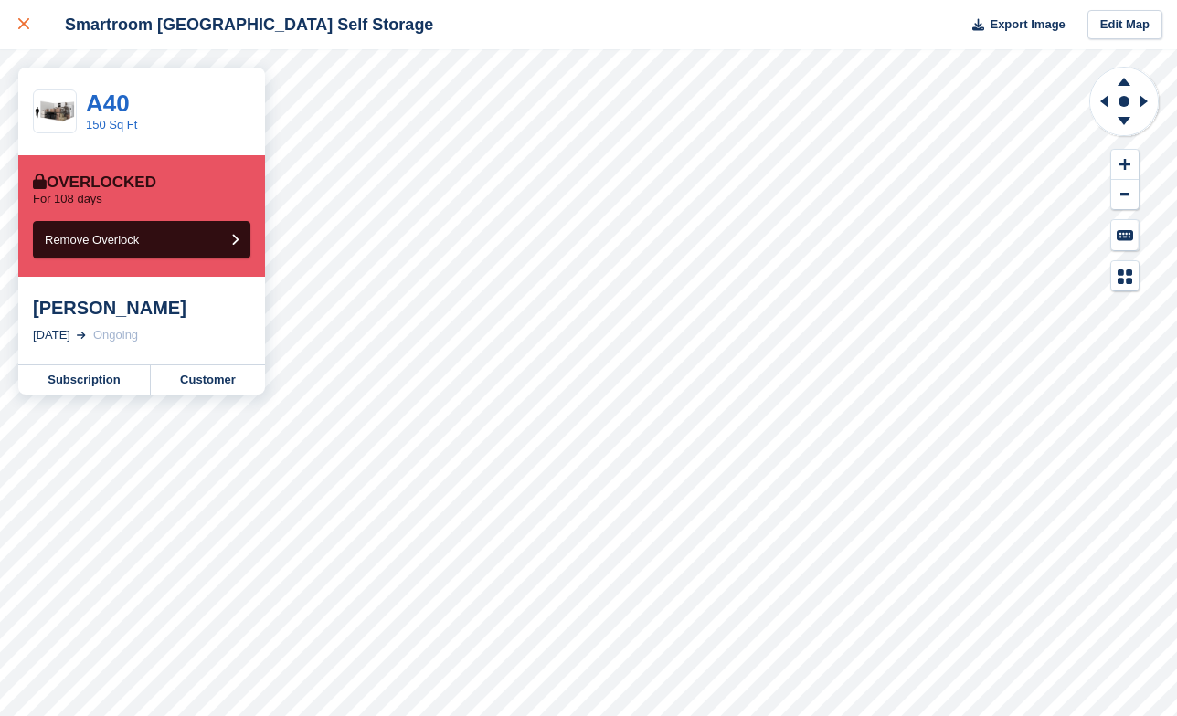
click at [28, 29] on icon at bounding box center [23, 23] width 11 height 11
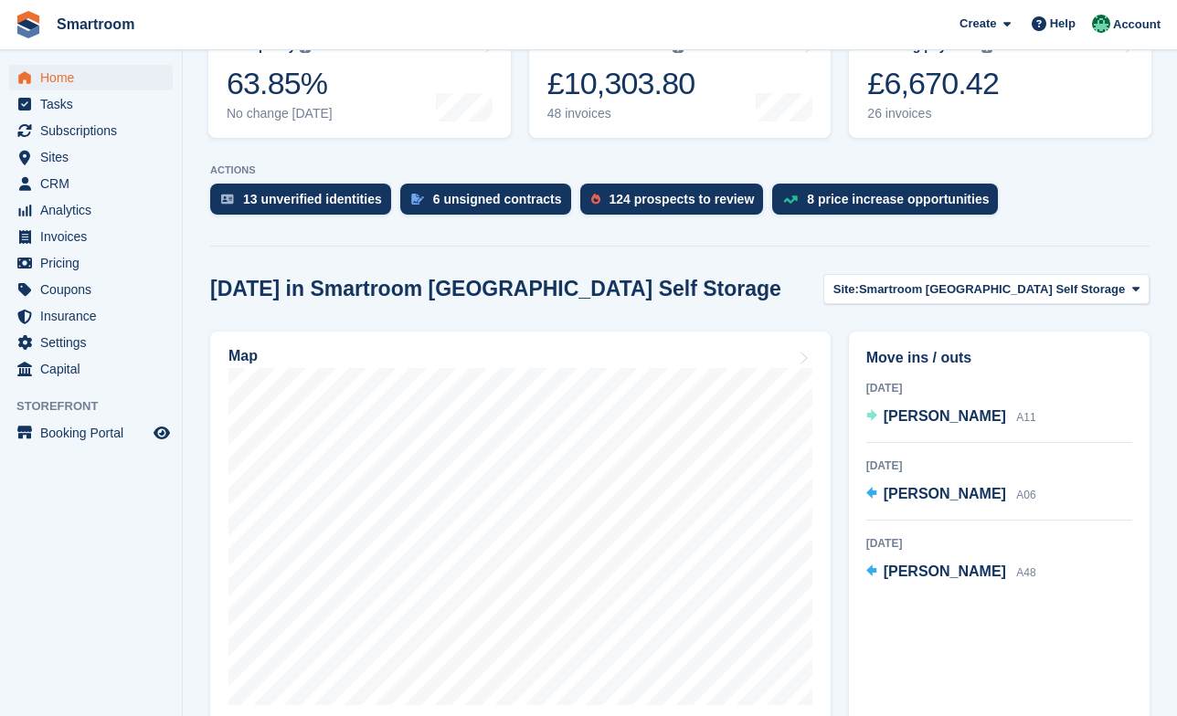
scroll to position [297, 0]
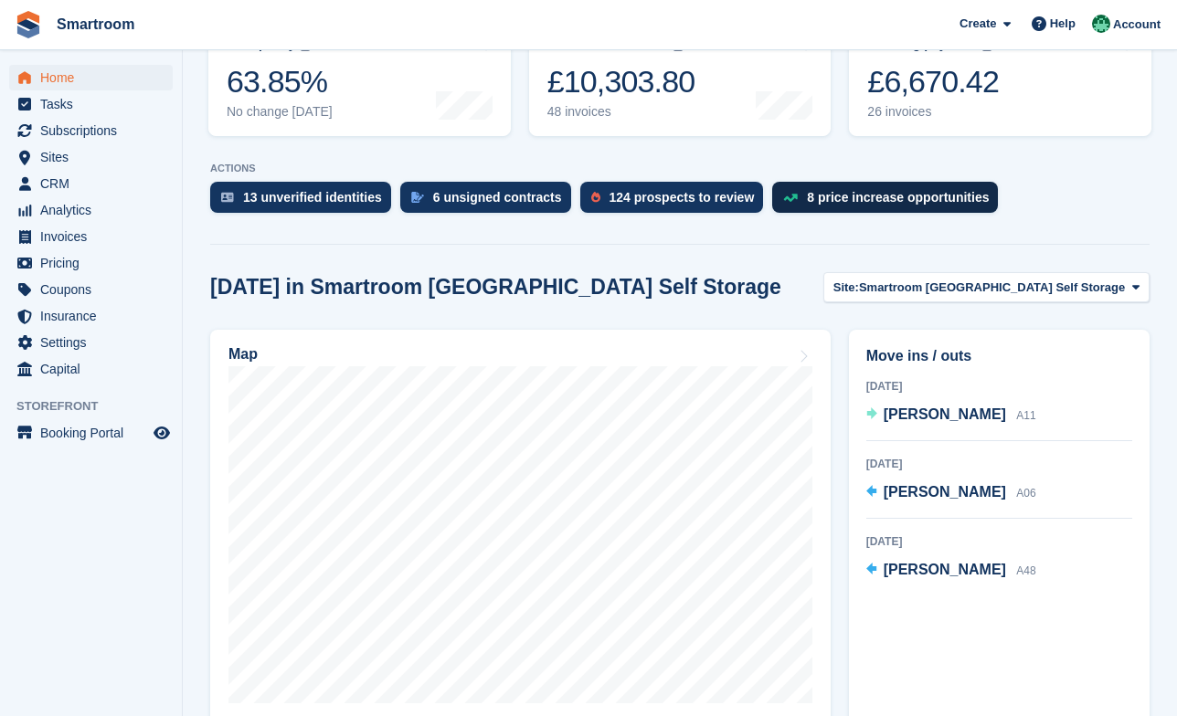
click at [871, 190] on div "8 price increase opportunities" at bounding box center [898, 197] width 182 height 15
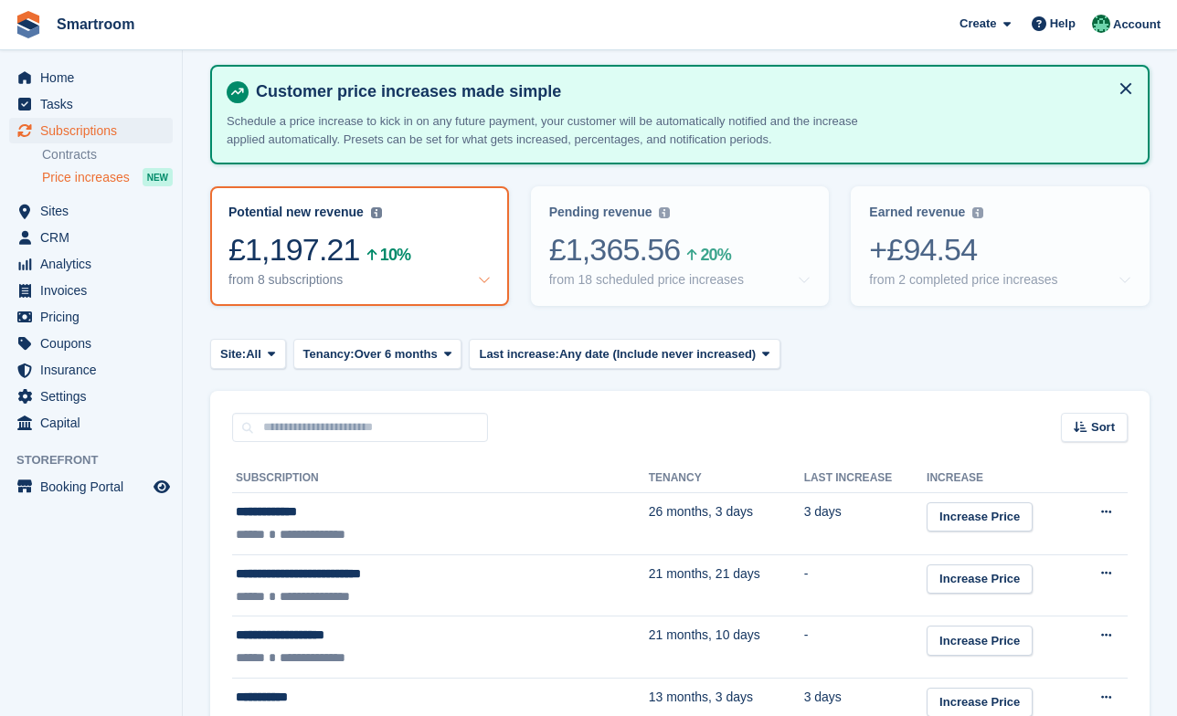
scroll to position [85, 0]
click at [412, 360] on span "Over 6 months" at bounding box center [395, 353] width 83 height 18
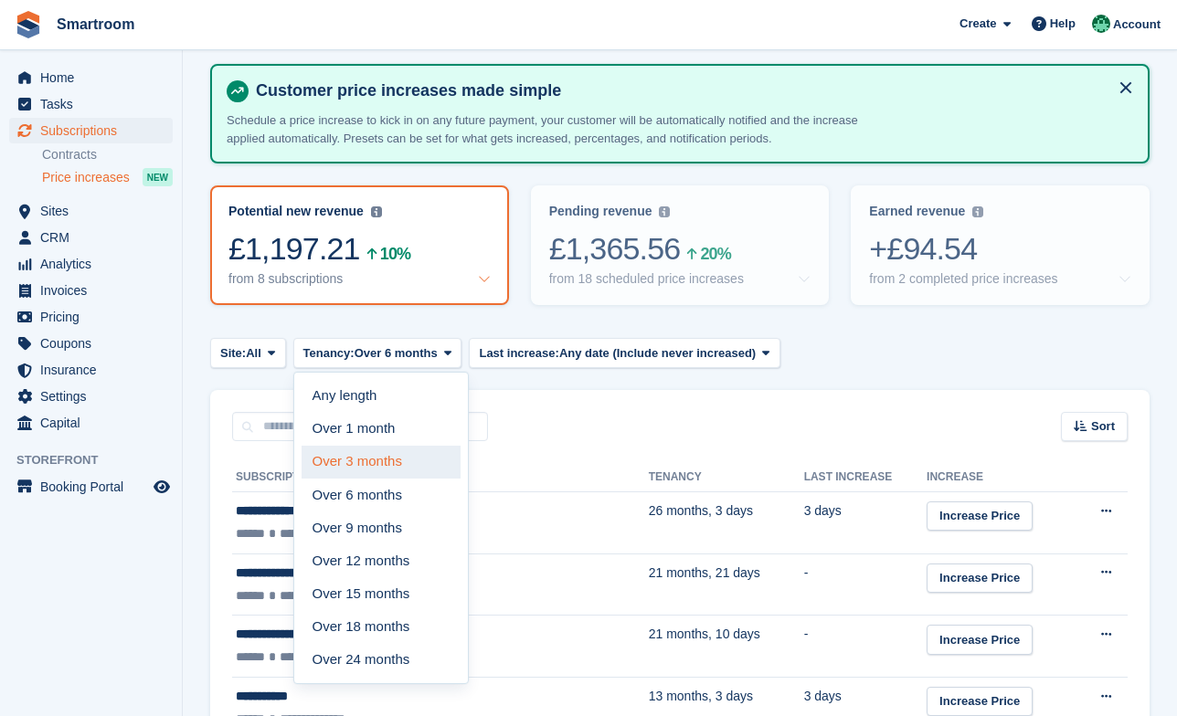
click at [406, 470] on link "Over 3 months" at bounding box center [380, 462] width 159 height 33
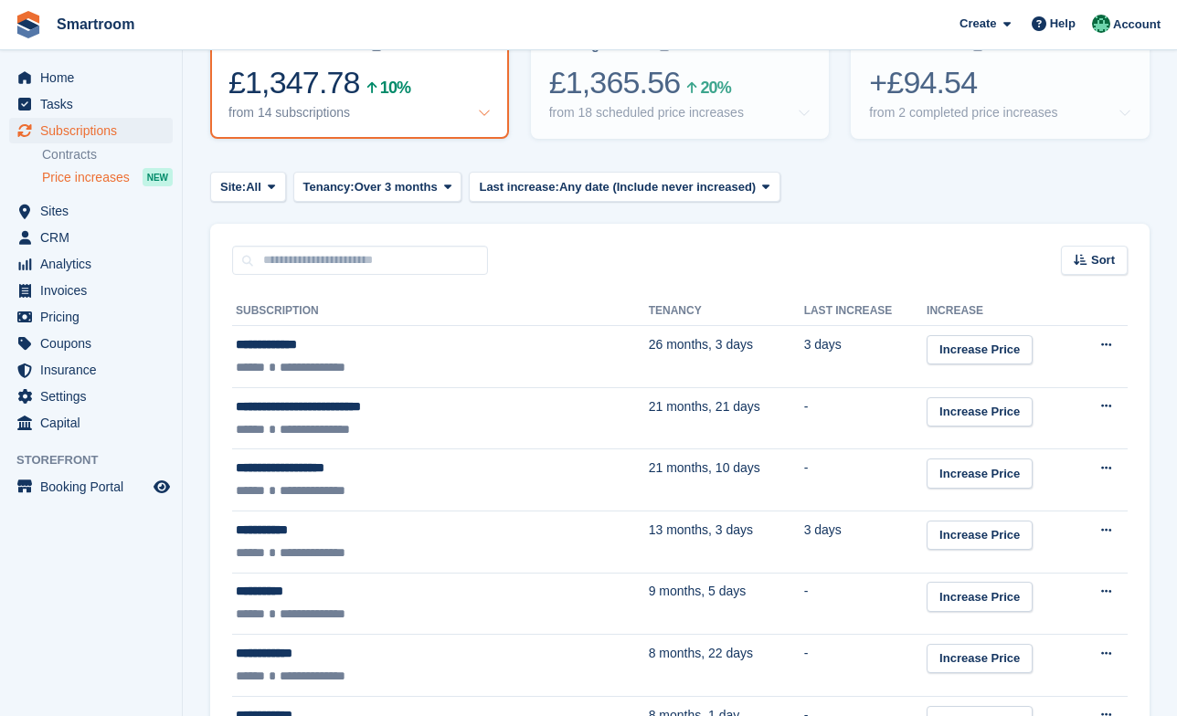
scroll to position [253, 0]
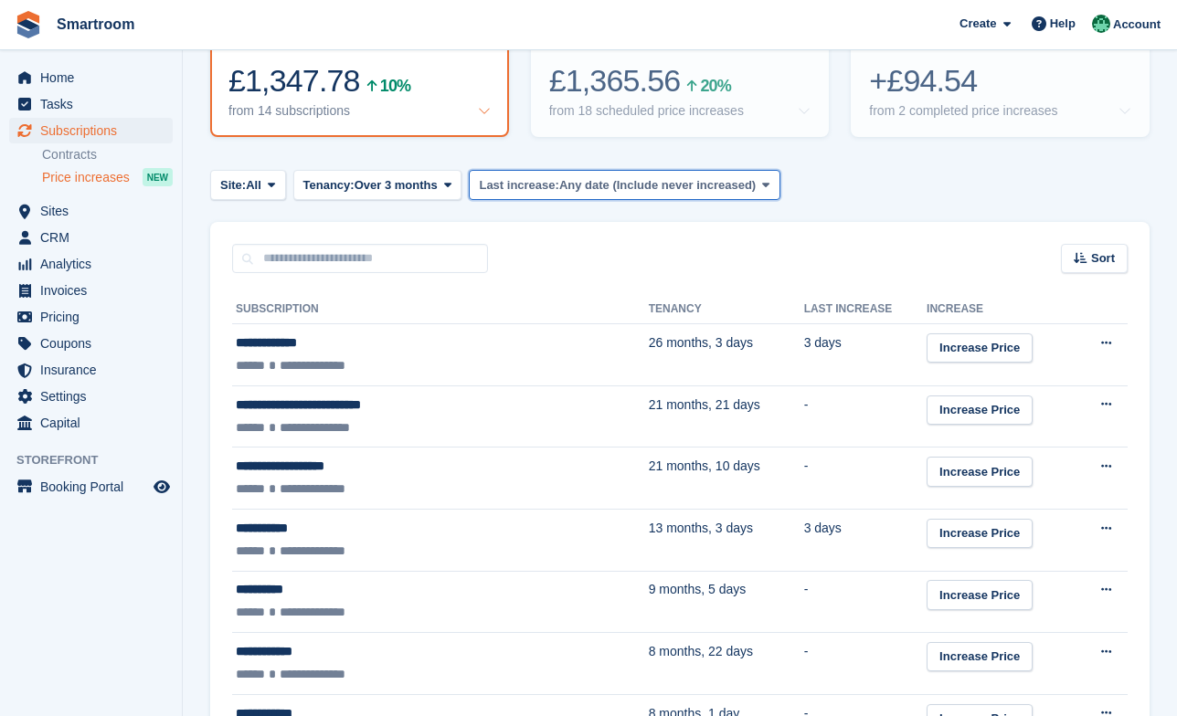
click at [694, 189] on span "Any date (Include never increased)" at bounding box center [657, 185] width 196 height 18
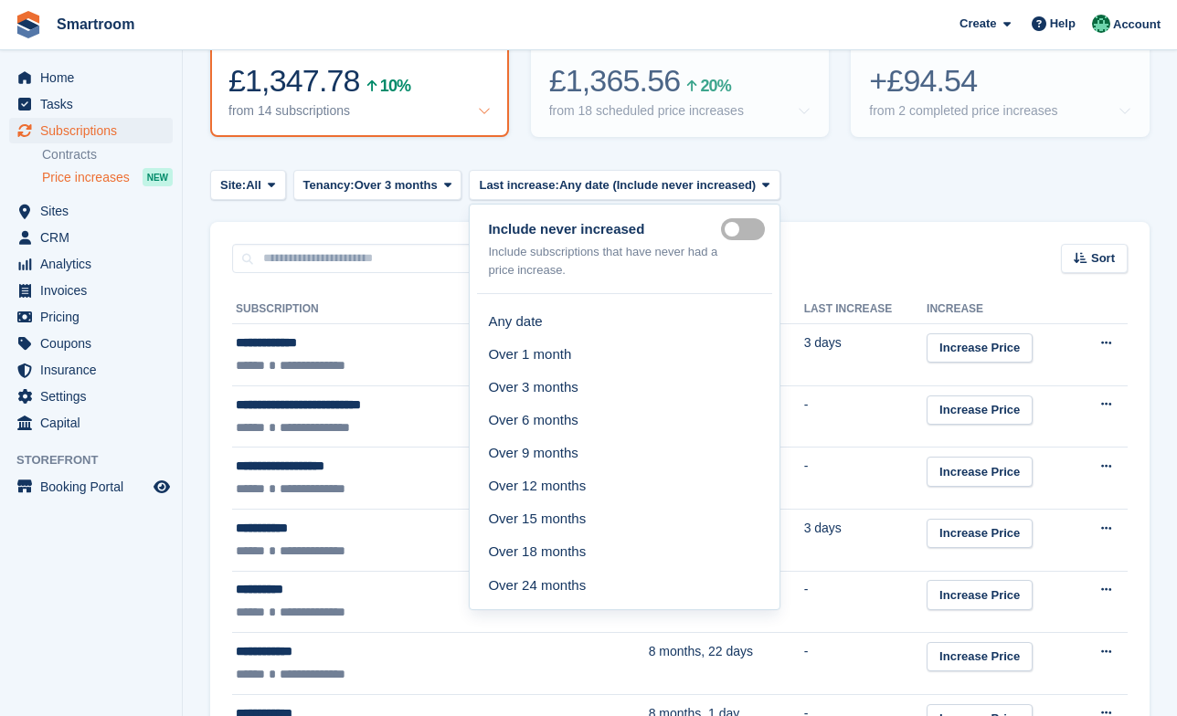
click at [895, 252] on div "Sort Sort by Customer name Tenancy Last increase Tenancy (longest first) Tenanc…" at bounding box center [679, 248] width 939 height 52
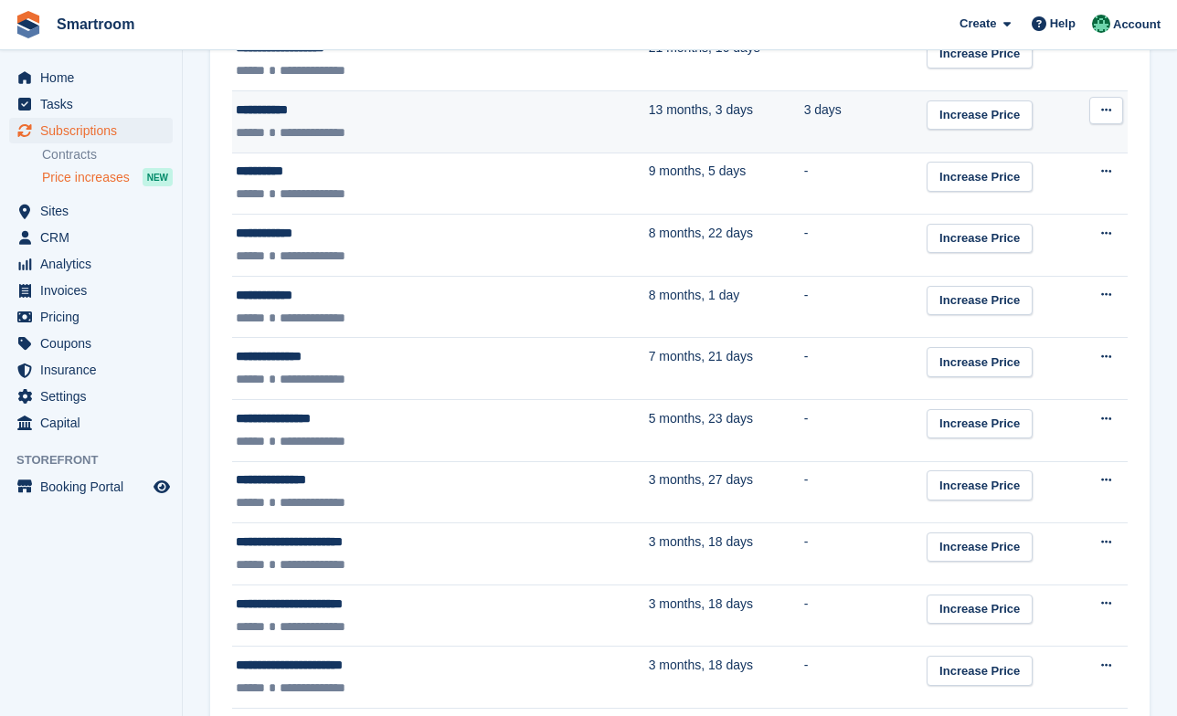
scroll to position [0, 0]
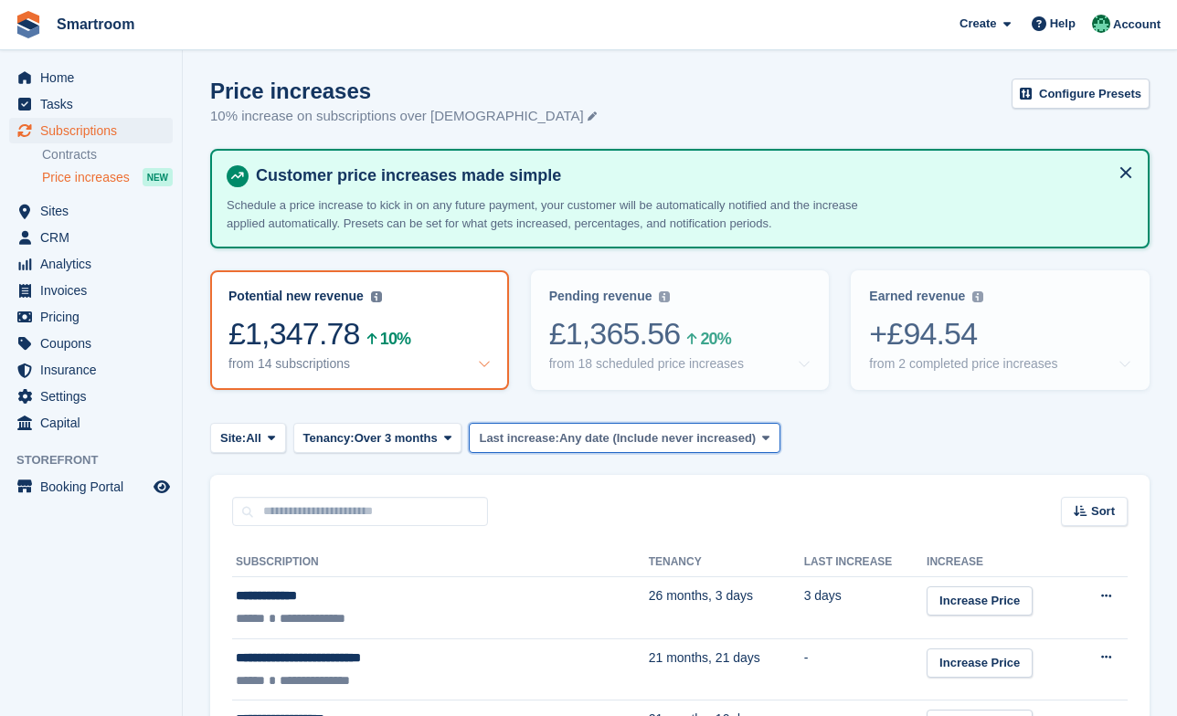
click at [595, 439] on span "Any date (Include never increased)" at bounding box center [657, 438] width 196 height 18
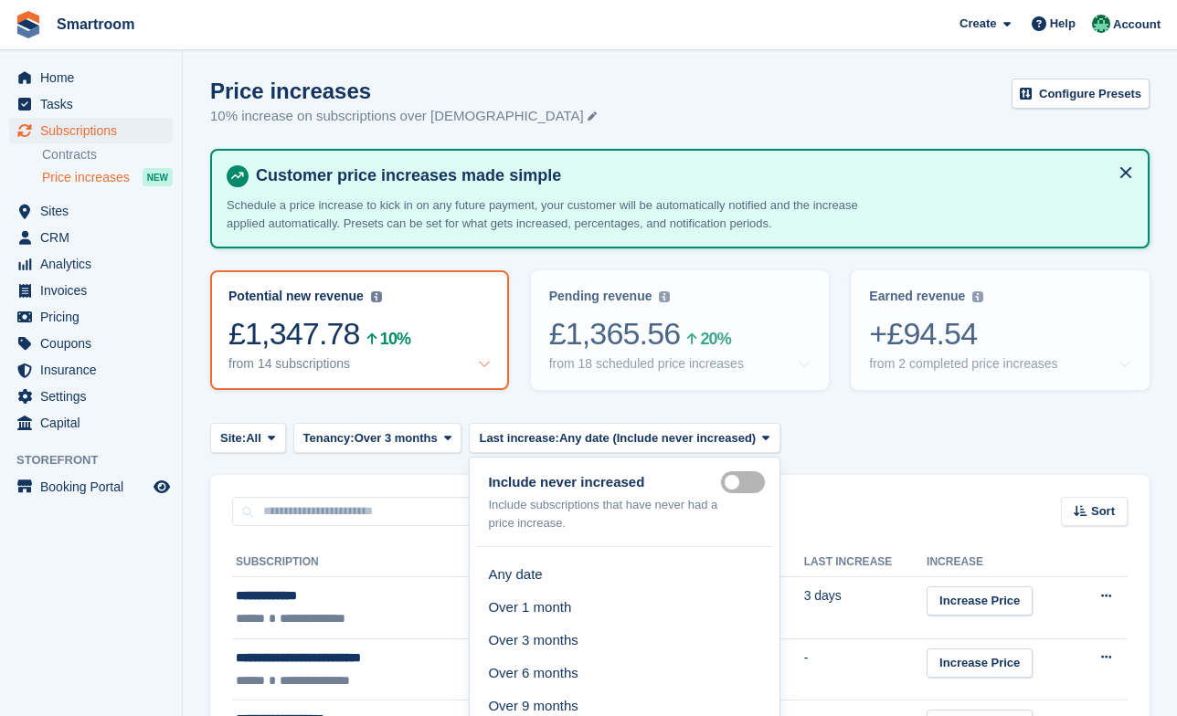
click at [772, 481] on label "Include never" at bounding box center [746, 482] width 51 height 3
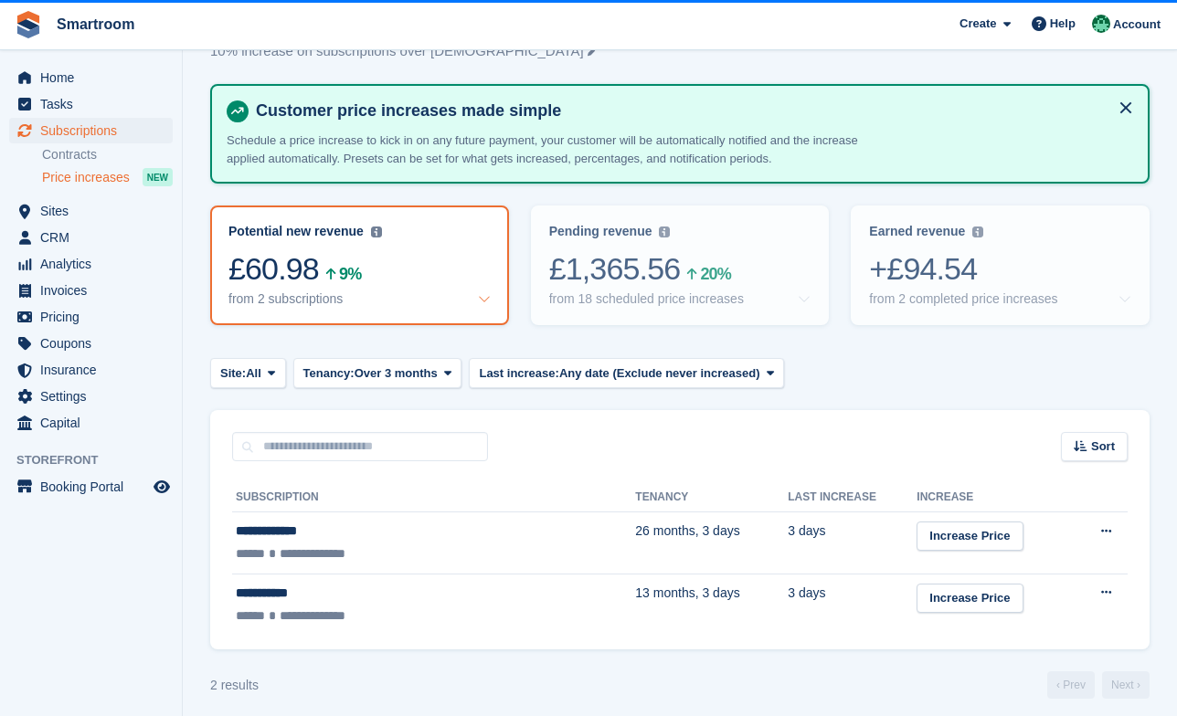
scroll to position [69, 0]
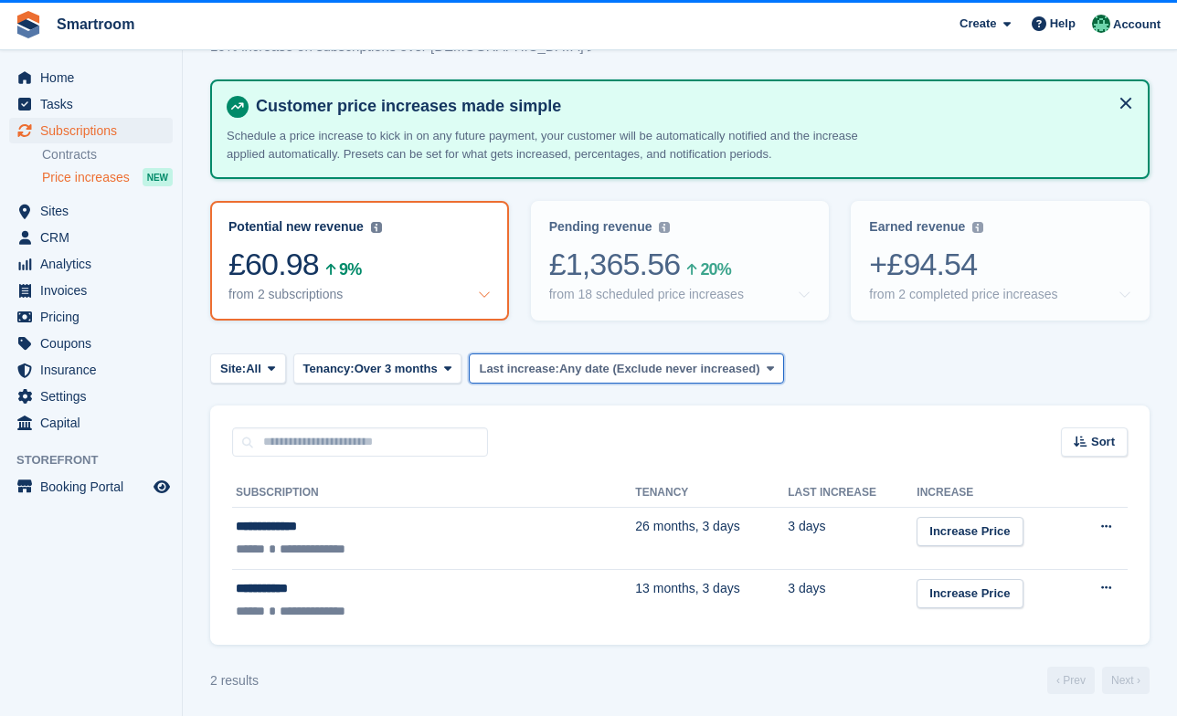
click at [717, 366] on span "Any date (Exclude never increased)" at bounding box center [659, 369] width 201 height 18
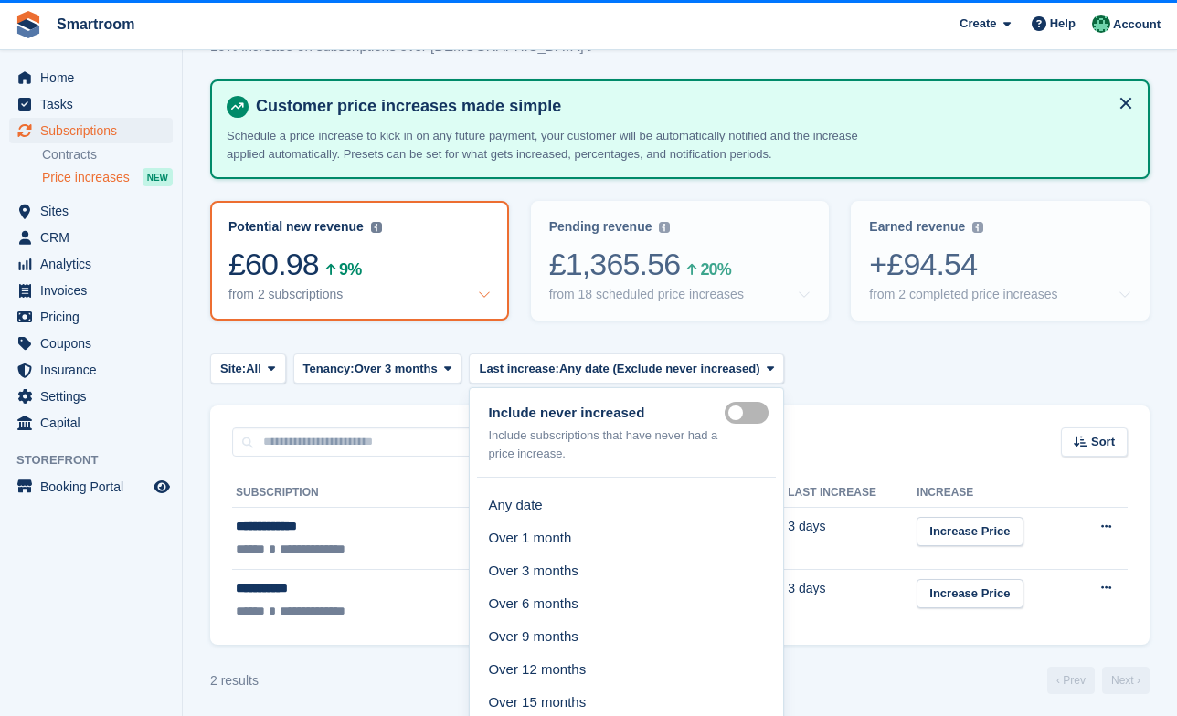
click at [772, 411] on label "Include never" at bounding box center [749, 412] width 51 height 3
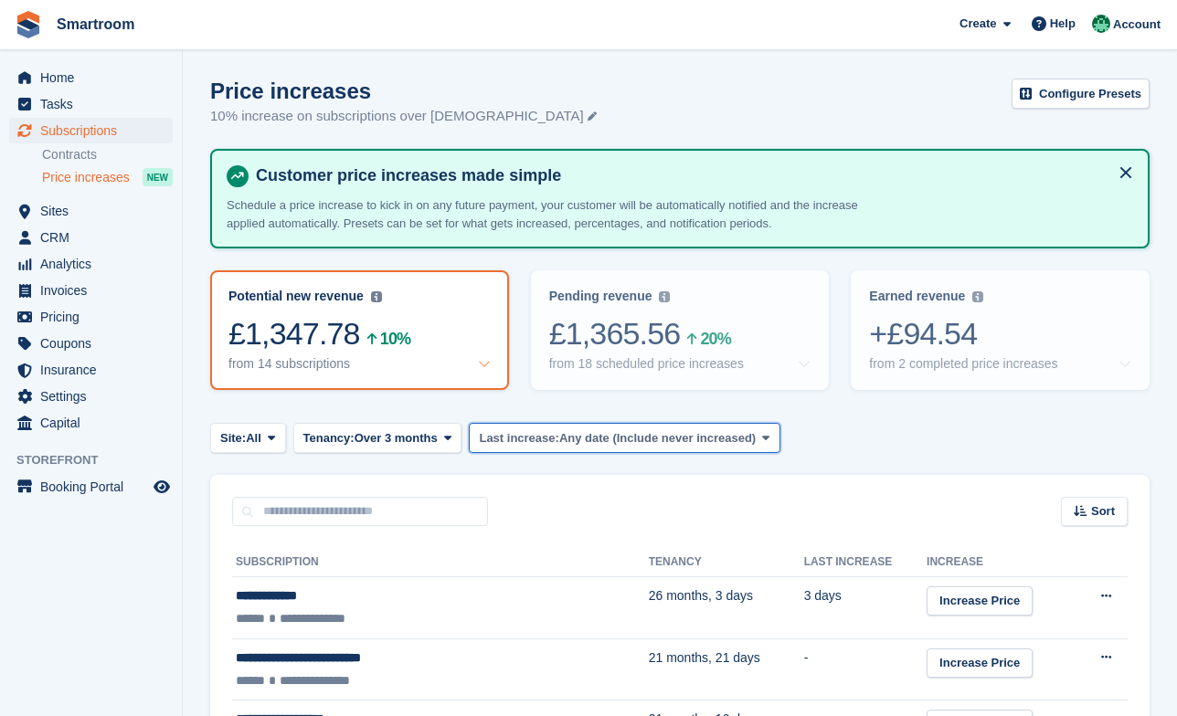
click at [540, 439] on span "Last increase:" at bounding box center [518, 438] width 79 height 18
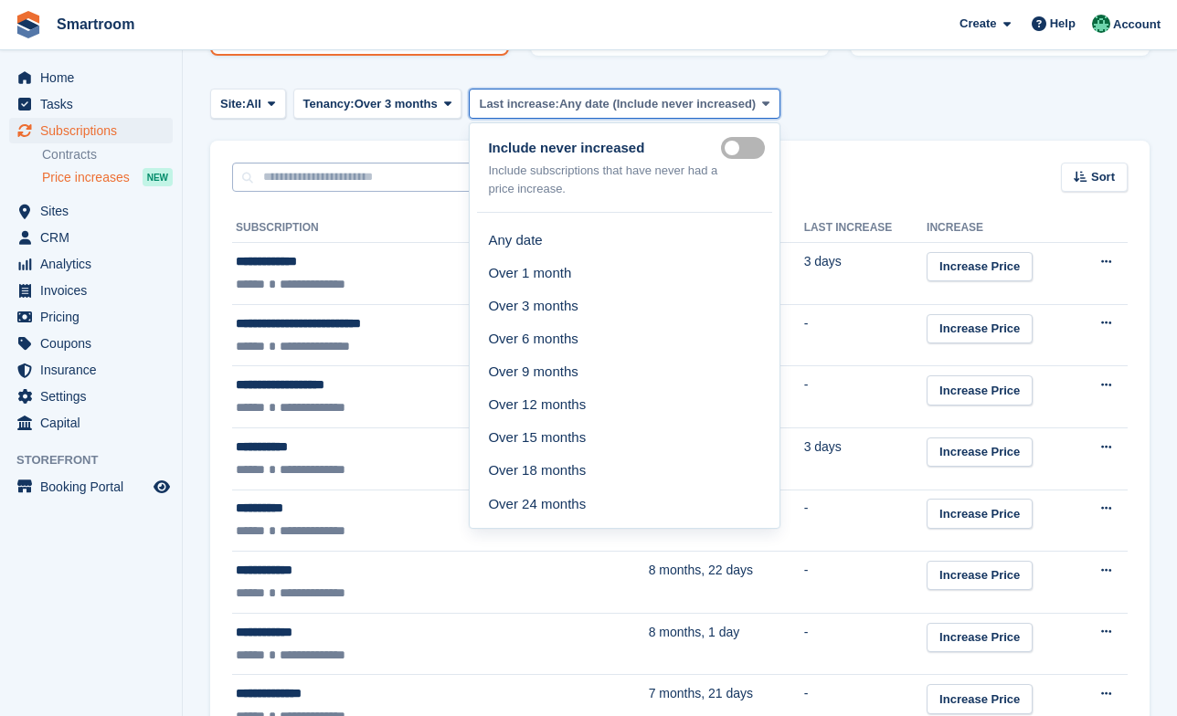
scroll to position [264, 0]
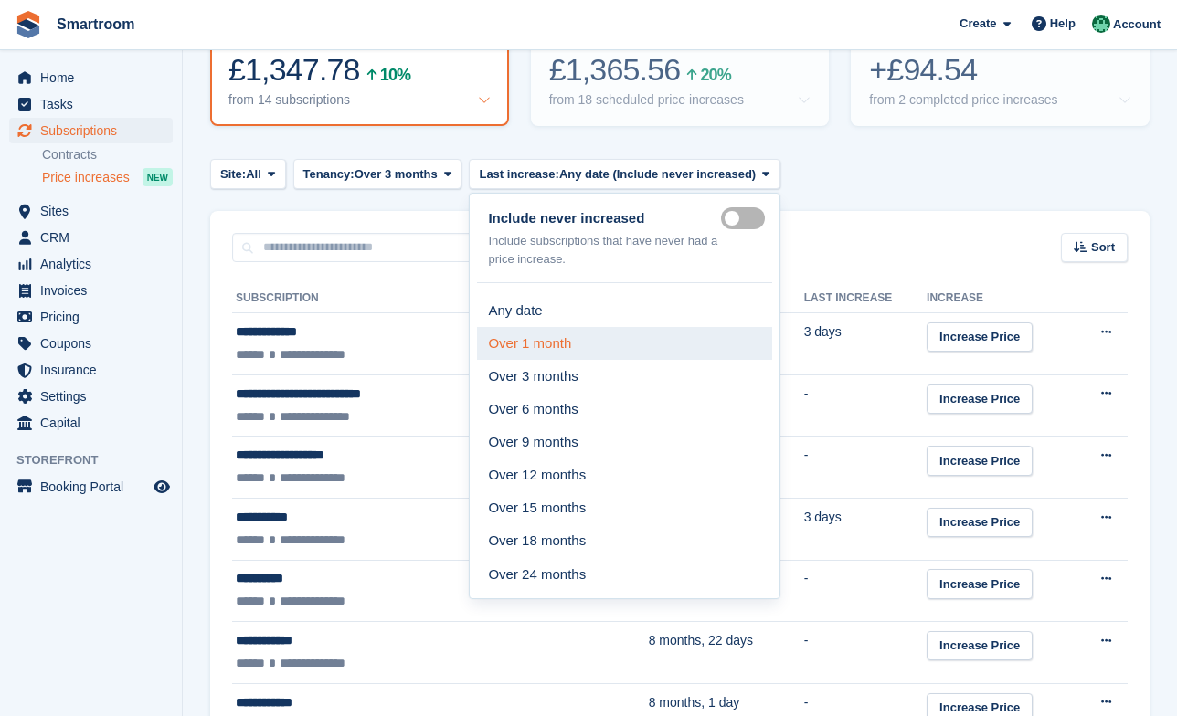
click at [588, 341] on link "Over 1 month" at bounding box center [624, 343] width 294 height 33
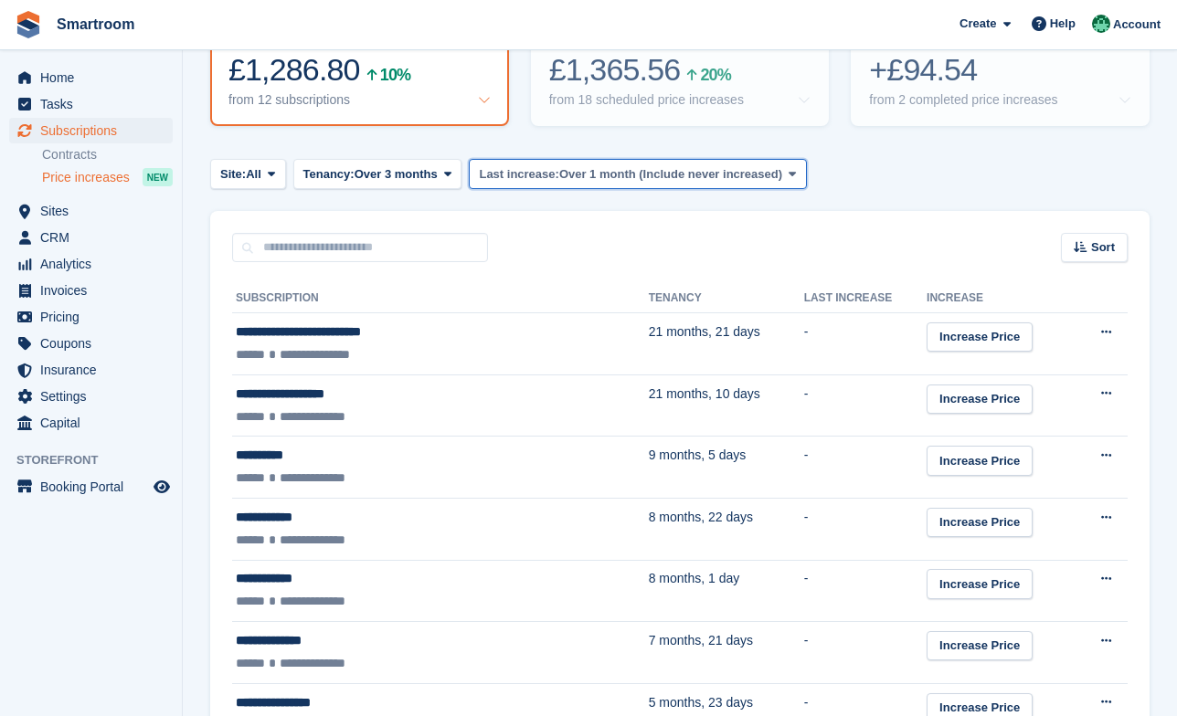
click at [666, 179] on span "Over 1 month (Include never increased)" at bounding box center [670, 174] width 223 height 18
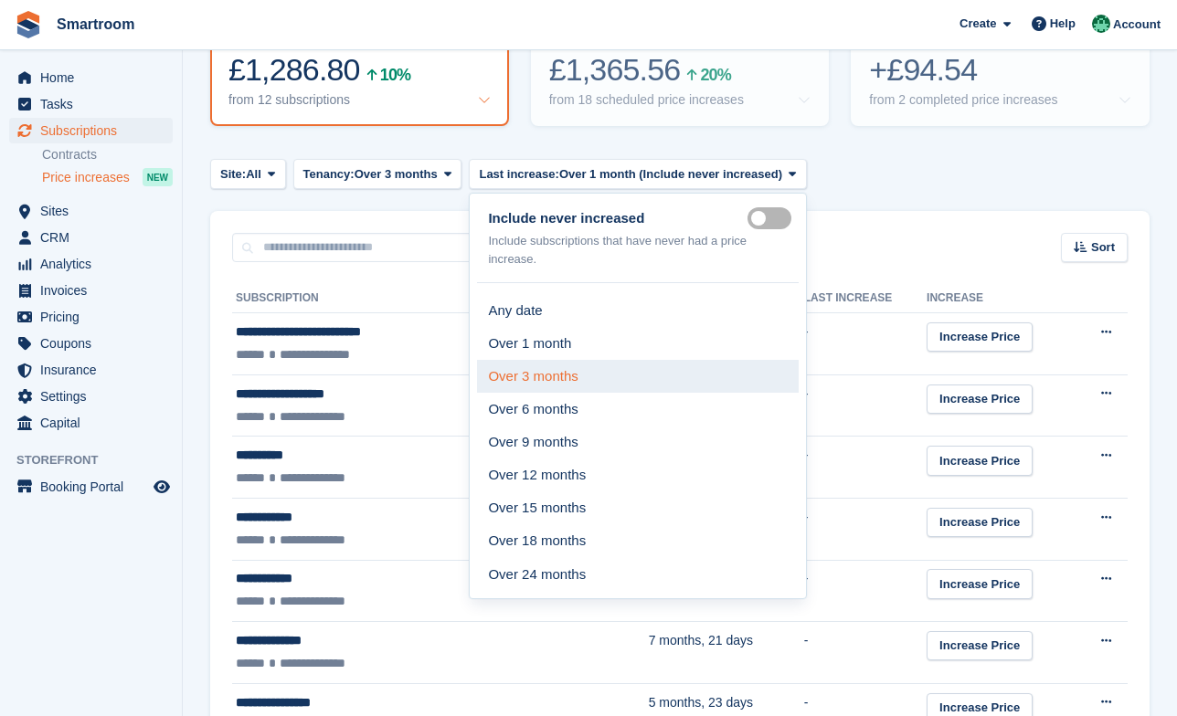
click at [610, 388] on link "Over 3 months" at bounding box center [637, 376] width 321 height 33
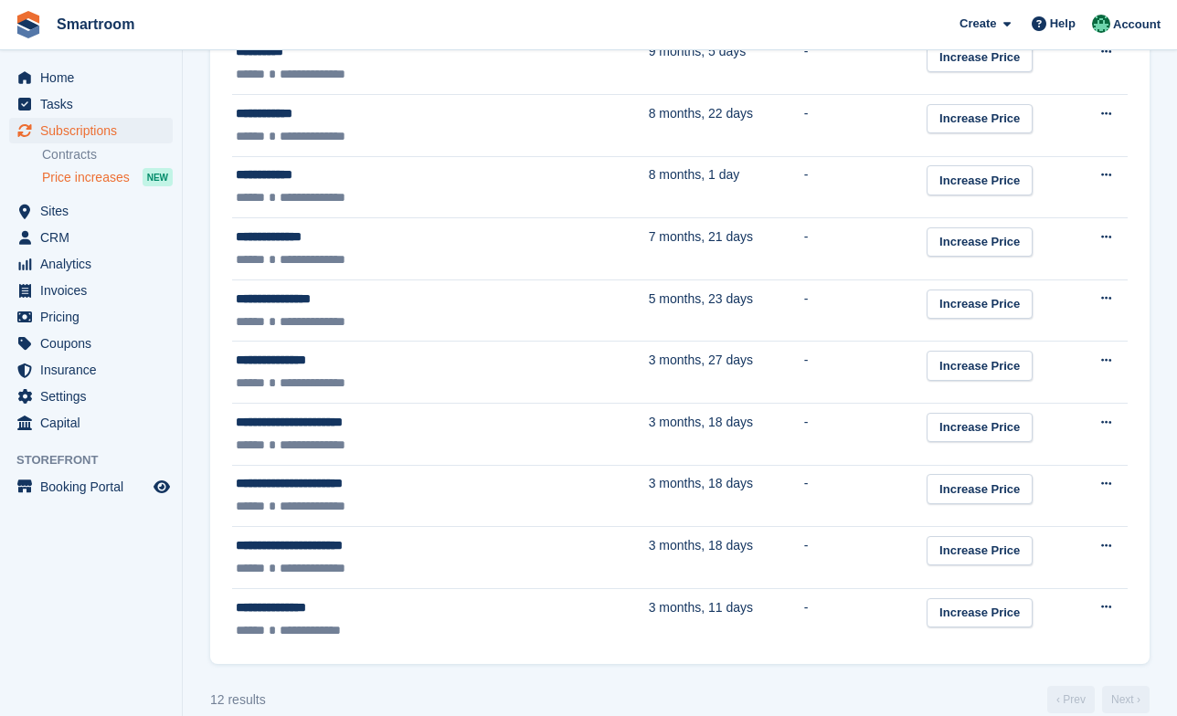
scroll to position [693, 0]
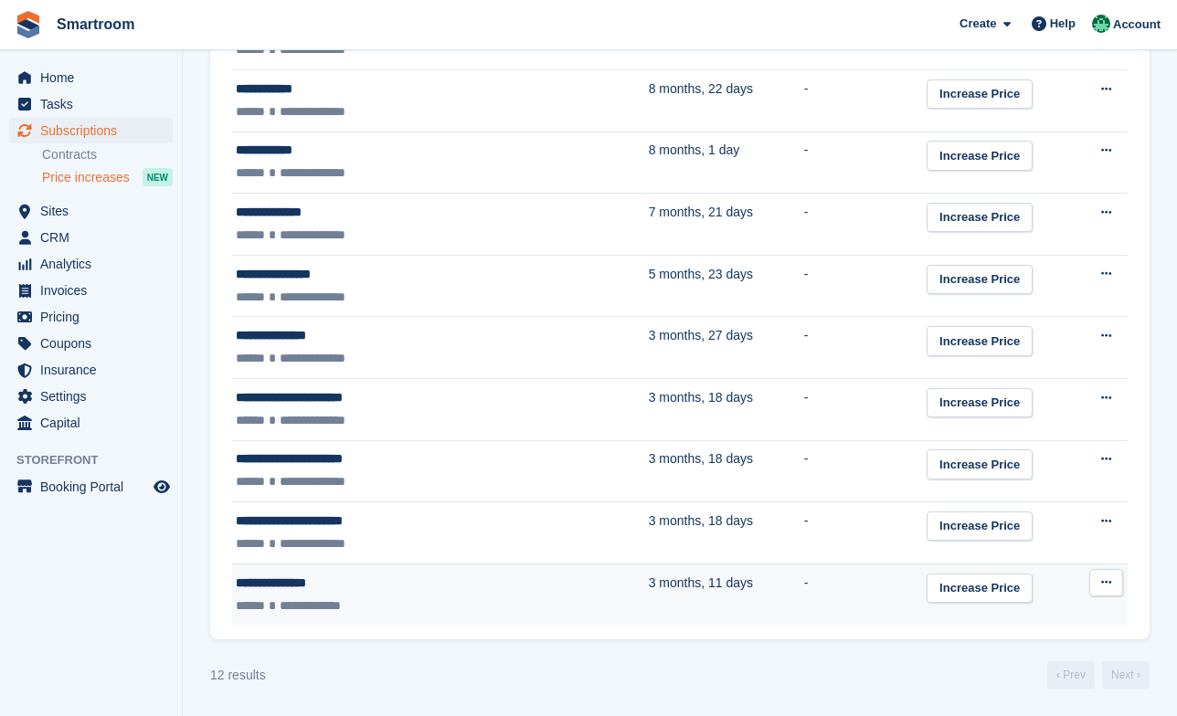
click at [693, 585] on td "3 months, 11 days" at bounding box center [726, 594] width 155 height 61
